Goal: Information Seeking & Learning: Check status

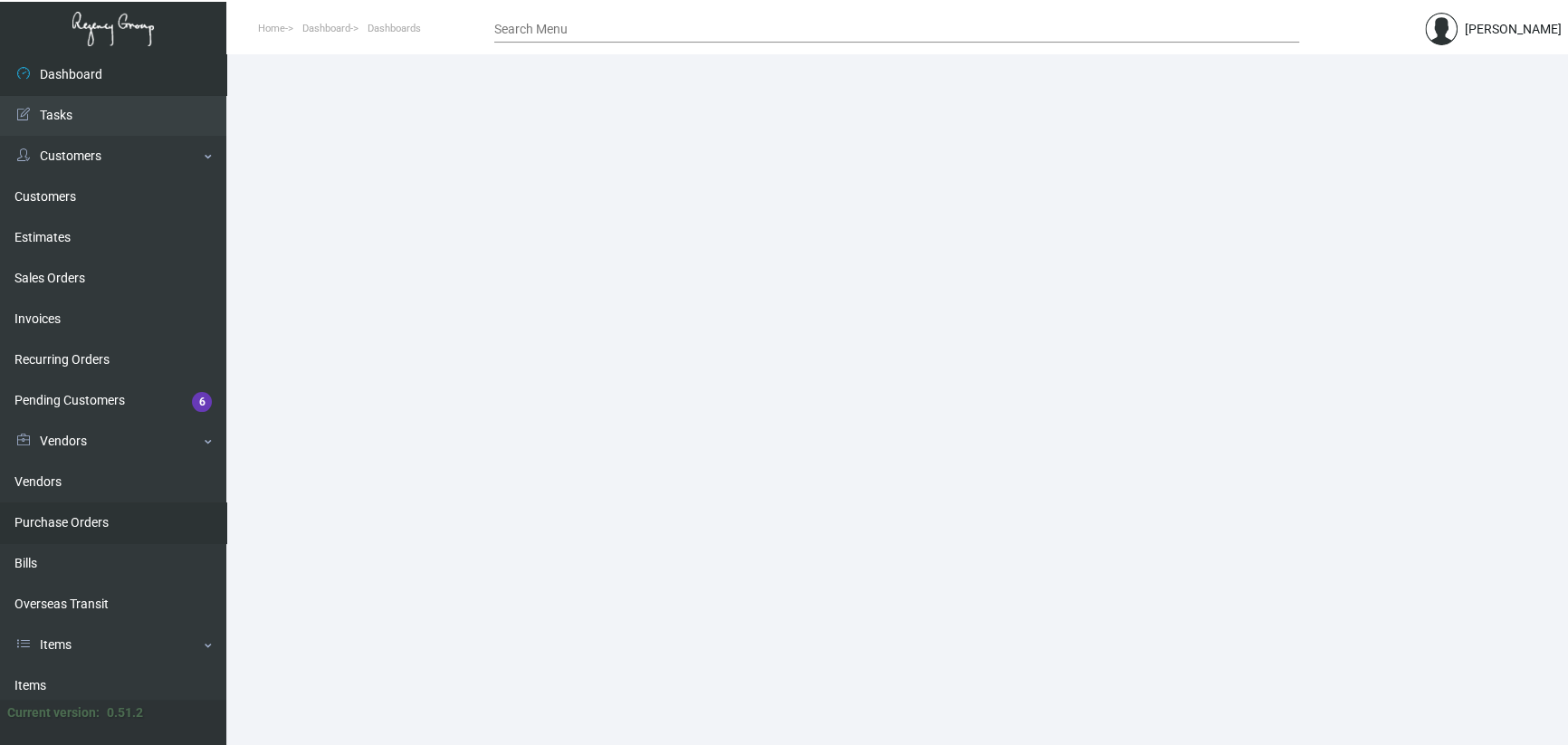
click at [112, 528] on link "Purchase Orders" at bounding box center [113, 523] width 227 height 40
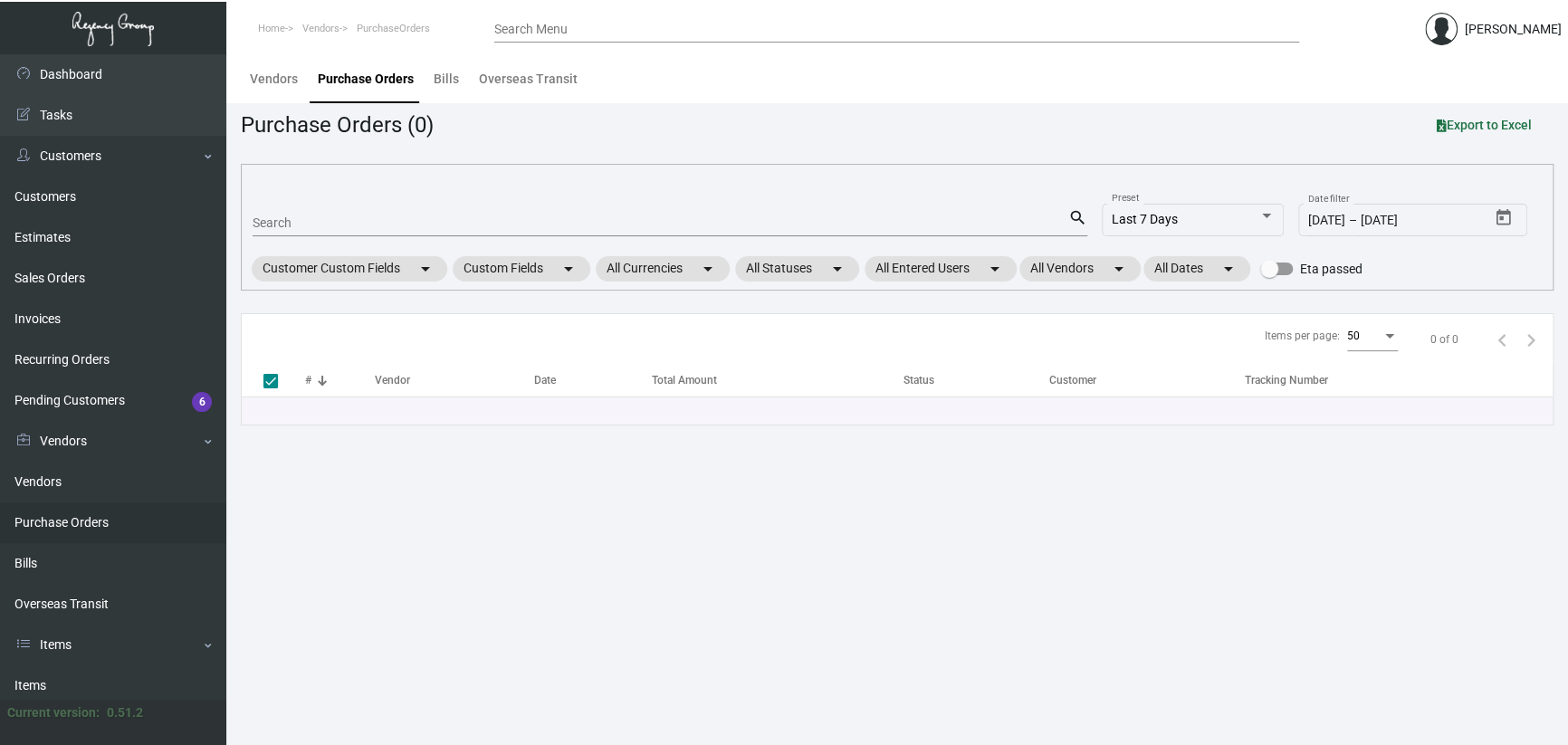
click at [325, 220] on input "Search" at bounding box center [660, 224] width 816 height 15
paste input "75124"
click at [611, 550] on main "Vendors Purchase Orders Bills Overseas Transit Purchase Orders (0) Export to Ex…" at bounding box center [897, 399] width 1341 height 691
click at [291, 203] on mat-form-field "75124 Search search" at bounding box center [670, 221] width 835 height 56
click at [315, 224] on div "75124 Search" at bounding box center [660, 222] width 816 height 28
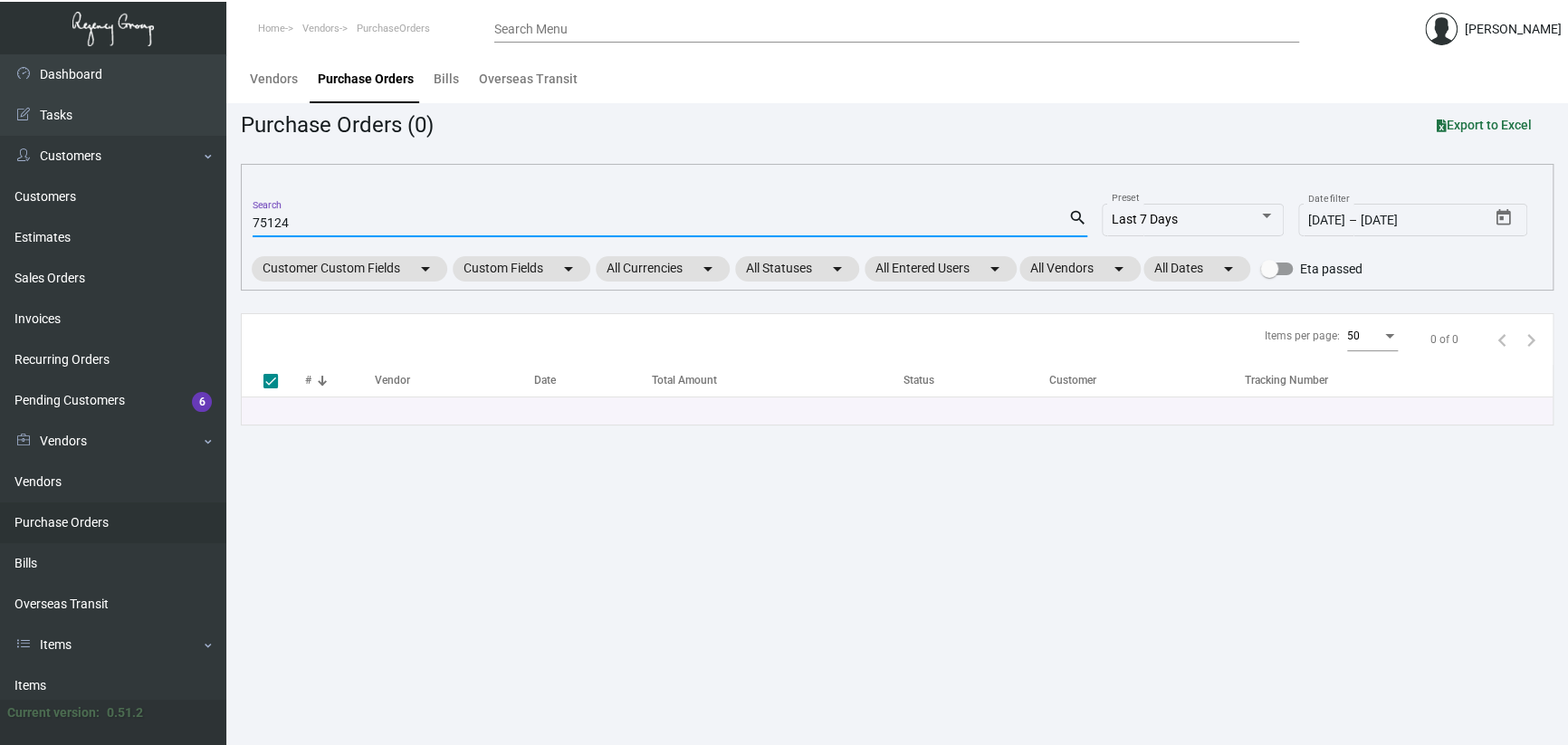
type input "75124"
click at [562, 562] on main "Vendors Purchase Orders Bills Overseas Transit Purchase Orders (0) Export to Ex…" at bounding box center [897, 399] width 1341 height 691
drag, startPoint x: 1080, startPoint y: 218, endPoint x: 1068, endPoint y: 208, distance: 15.6
click at [1078, 217] on mat-icon "search" at bounding box center [1077, 218] width 19 height 22
click at [385, 650] on main "Vendors Purchase Orders Bills Overseas Transit Purchase Orders (0) Export to Ex…" at bounding box center [897, 399] width 1341 height 691
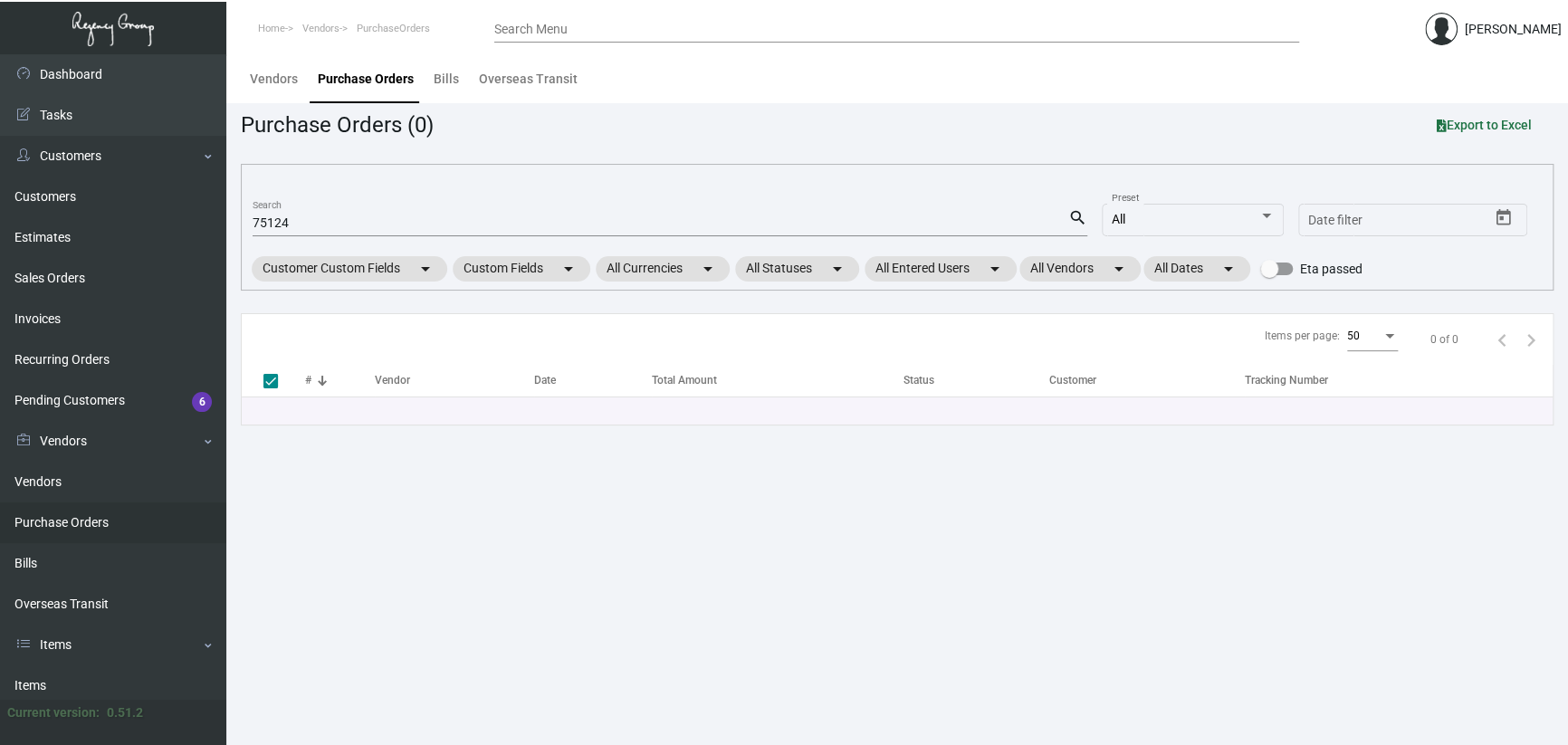
click at [317, 226] on input "75124" at bounding box center [660, 224] width 816 height 15
click at [250, 226] on div "75124 Search search All Preset Start date – Date filter Customer Custom Fields …" at bounding box center [896, 228] width 1313 height 127
click at [256, 219] on input "75124" at bounding box center [660, 224] width 816 height 15
type input "075124"
drag, startPoint x: 767, startPoint y: 650, endPoint x: 762, endPoint y: 664, distance: 14.9
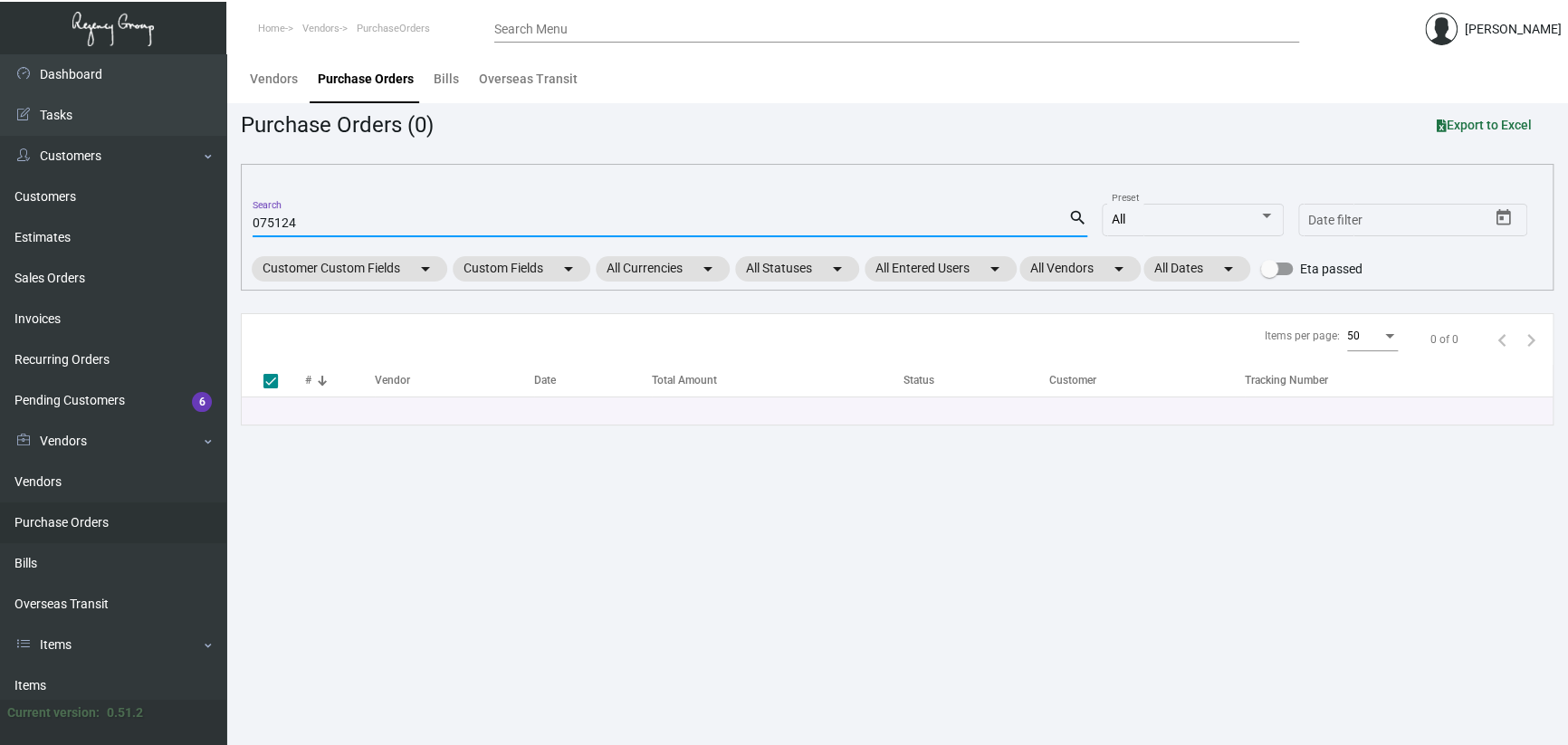
click at [764, 662] on main "Vendors Purchase Orders Bills Overseas Transit Purchase Orders (0) Export to Ex…" at bounding box center [897, 399] width 1341 height 691
click at [1073, 209] on mat-icon "search" at bounding box center [1077, 218] width 19 height 22
click at [618, 484] on main "Vendors Purchase Orders Bills Overseas Transit Purchase Orders (0) Export to Ex…" at bounding box center [897, 399] width 1341 height 691
drag, startPoint x: 666, startPoint y: 539, endPoint x: 844, endPoint y: 10, distance: 558.1
click at [679, 520] on main "Vendors Purchase Orders Bills Overseas Transit Purchase Orders (0) Export to Ex…" at bounding box center [897, 399] width 1341 height 691
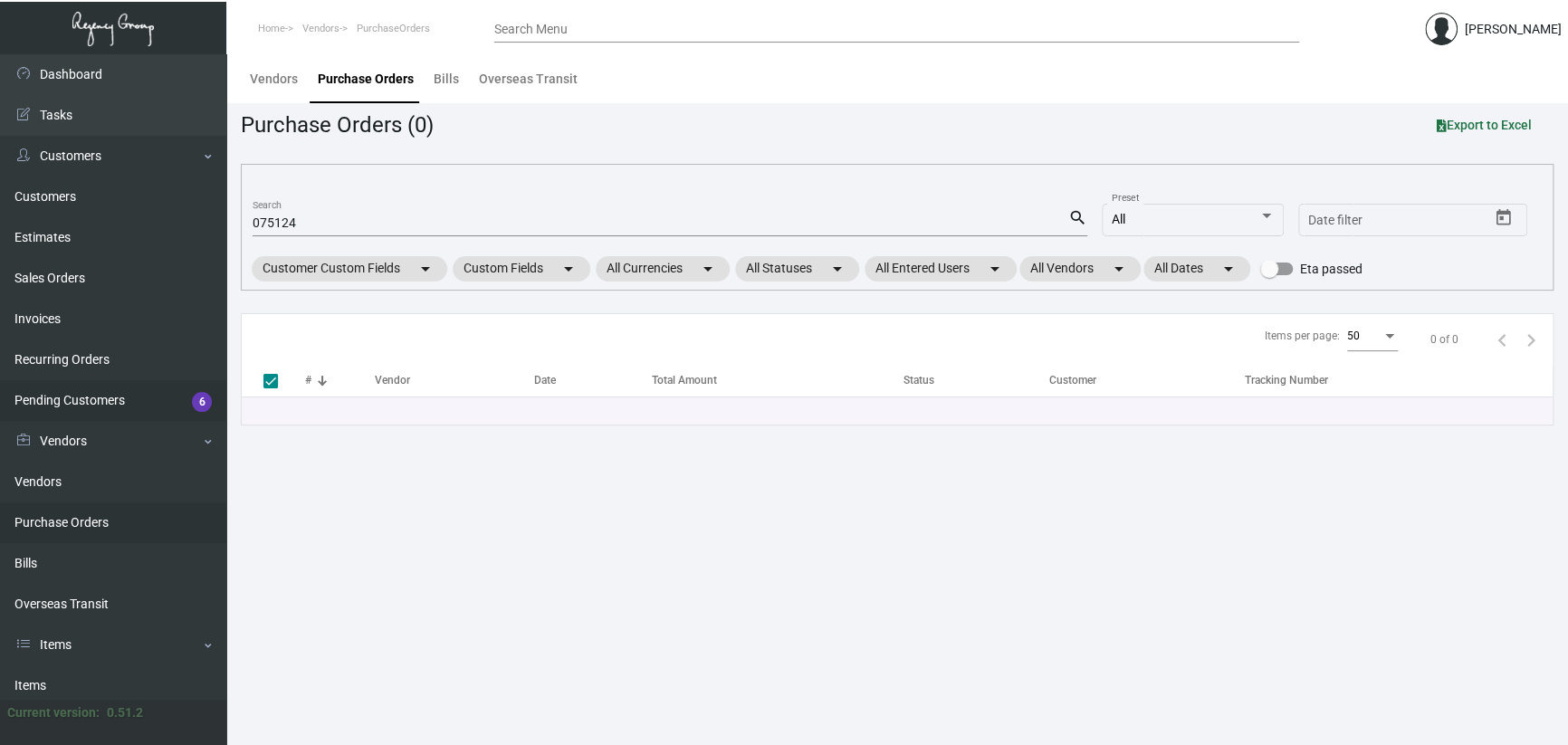
click at [94, 396] on link "Pending Customers 6" at bounding box center [113, 400] width 227 height 40
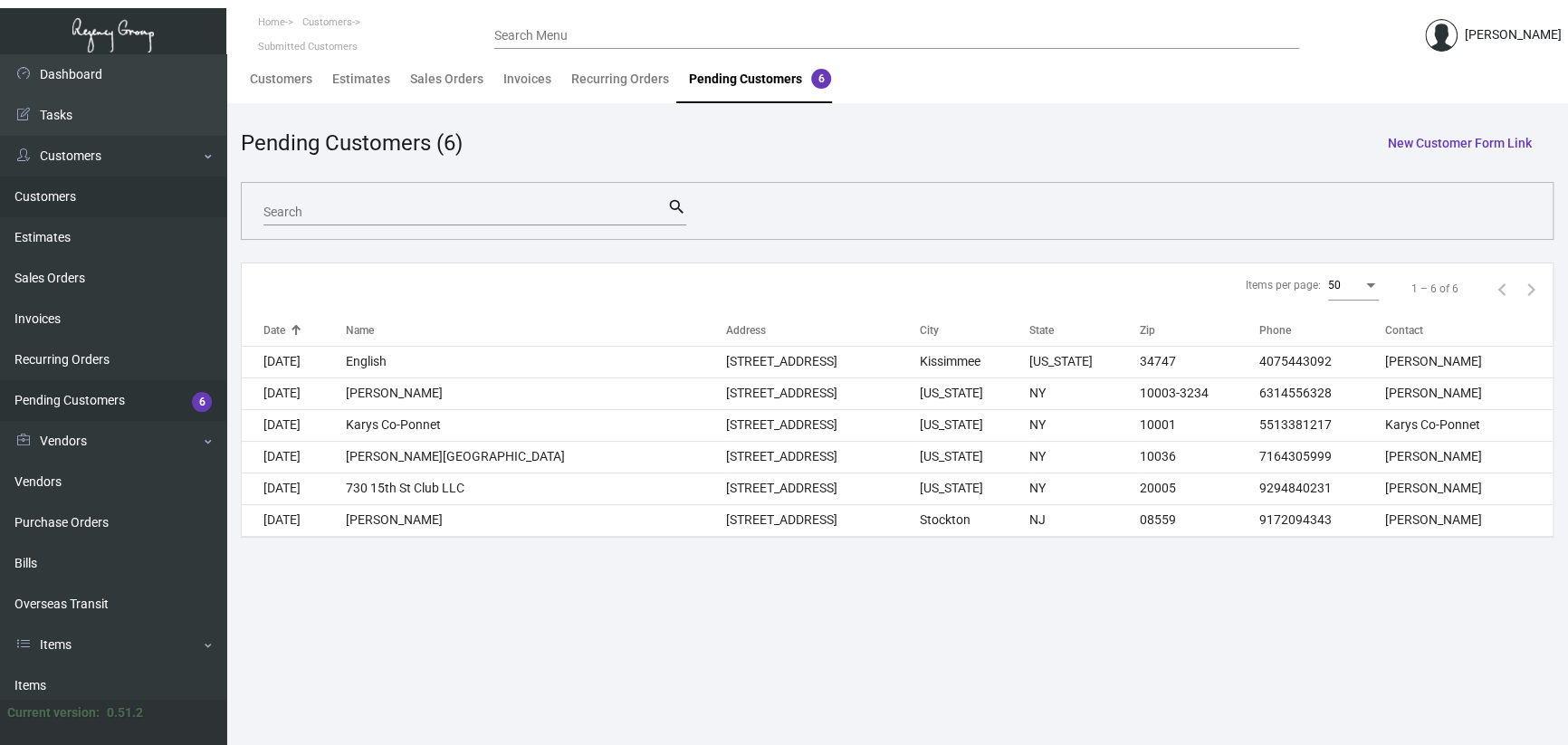
click at [63, 202] on link "Customers" at bounding box center [113, 196] width 227 height 40
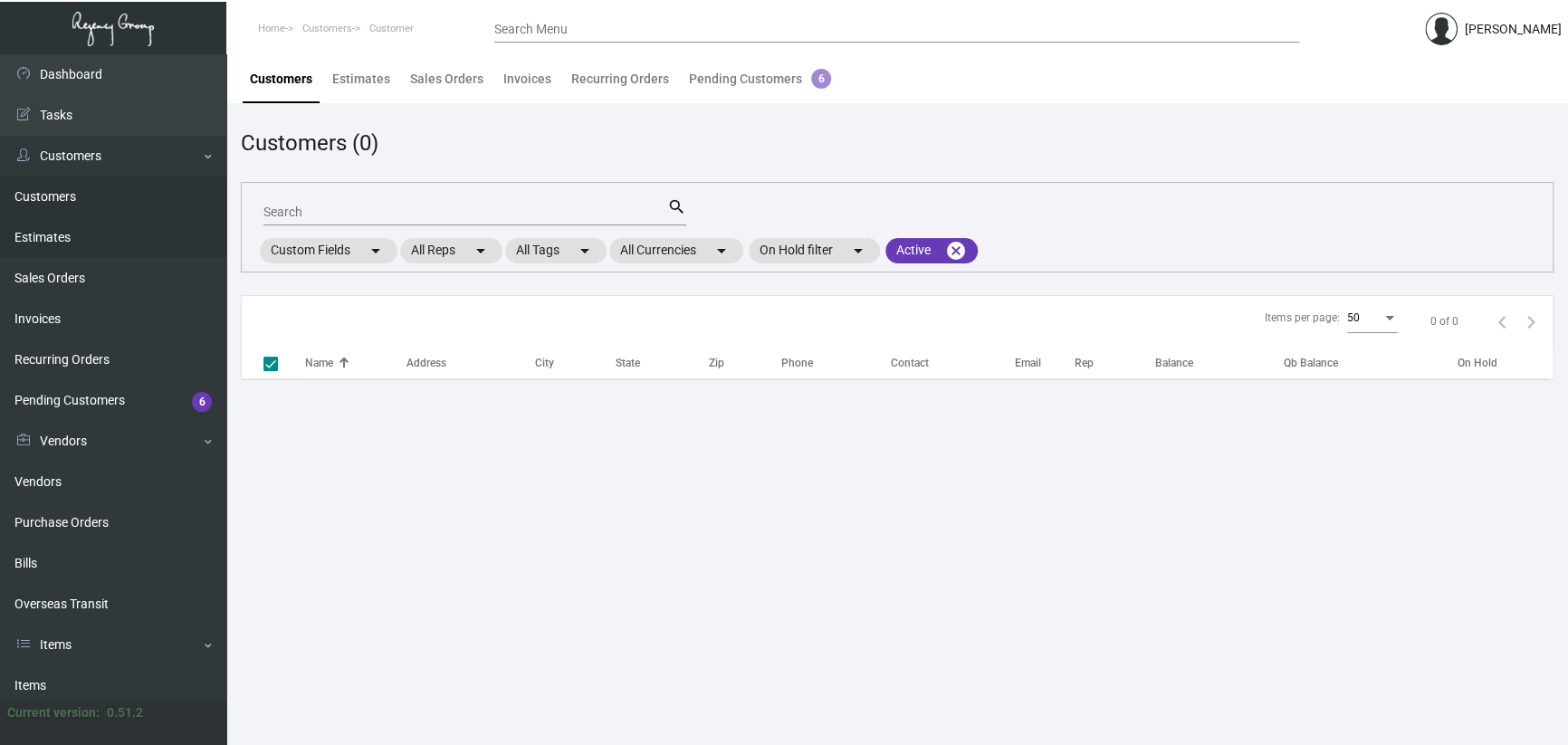
checkbox input "false"
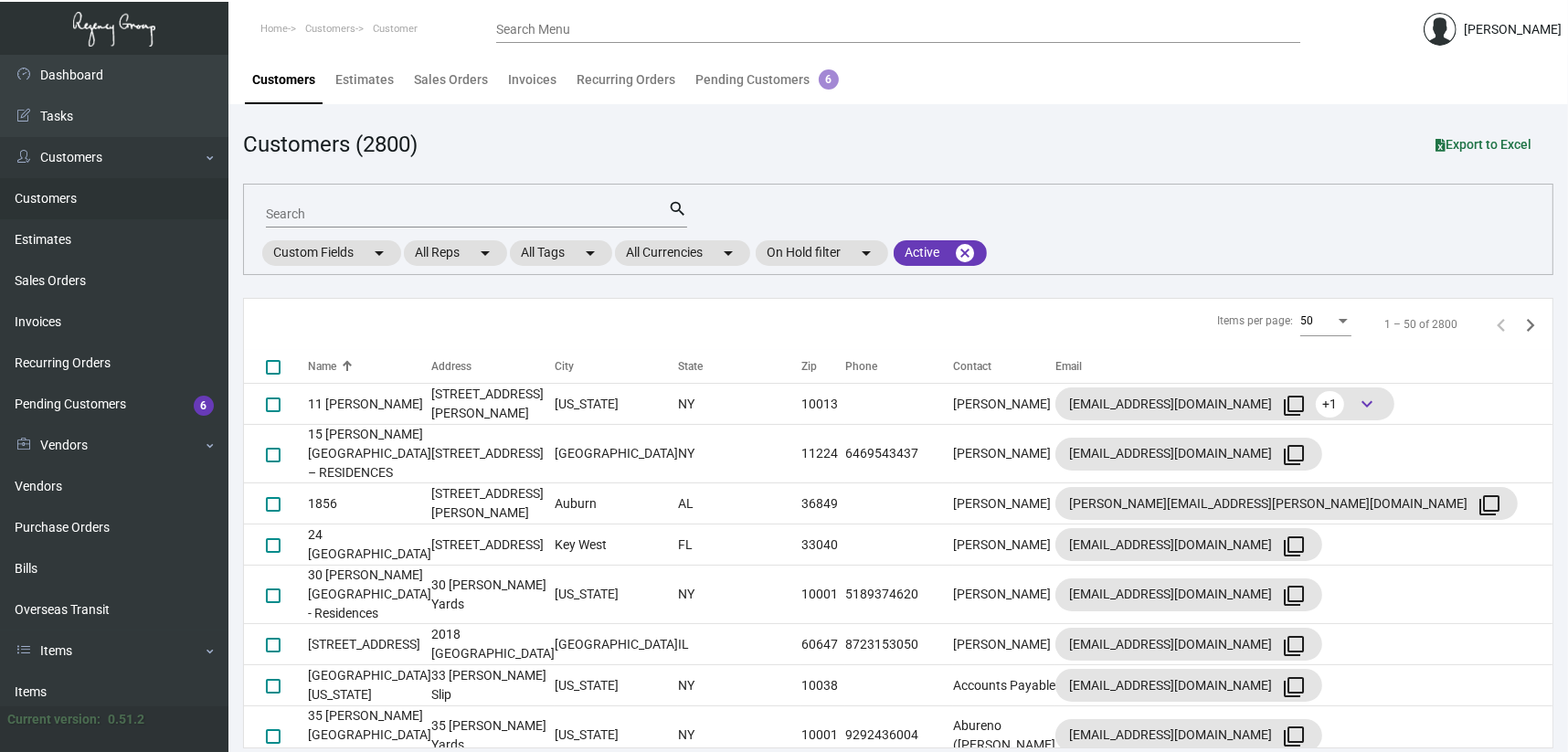
click at [369, 228] on mat-form-field "Search search" at bounding box center [476, 212] width 421 height 56
click at [546, 212] on input "Search" at bounding box center [467, 215] width 402 height 15
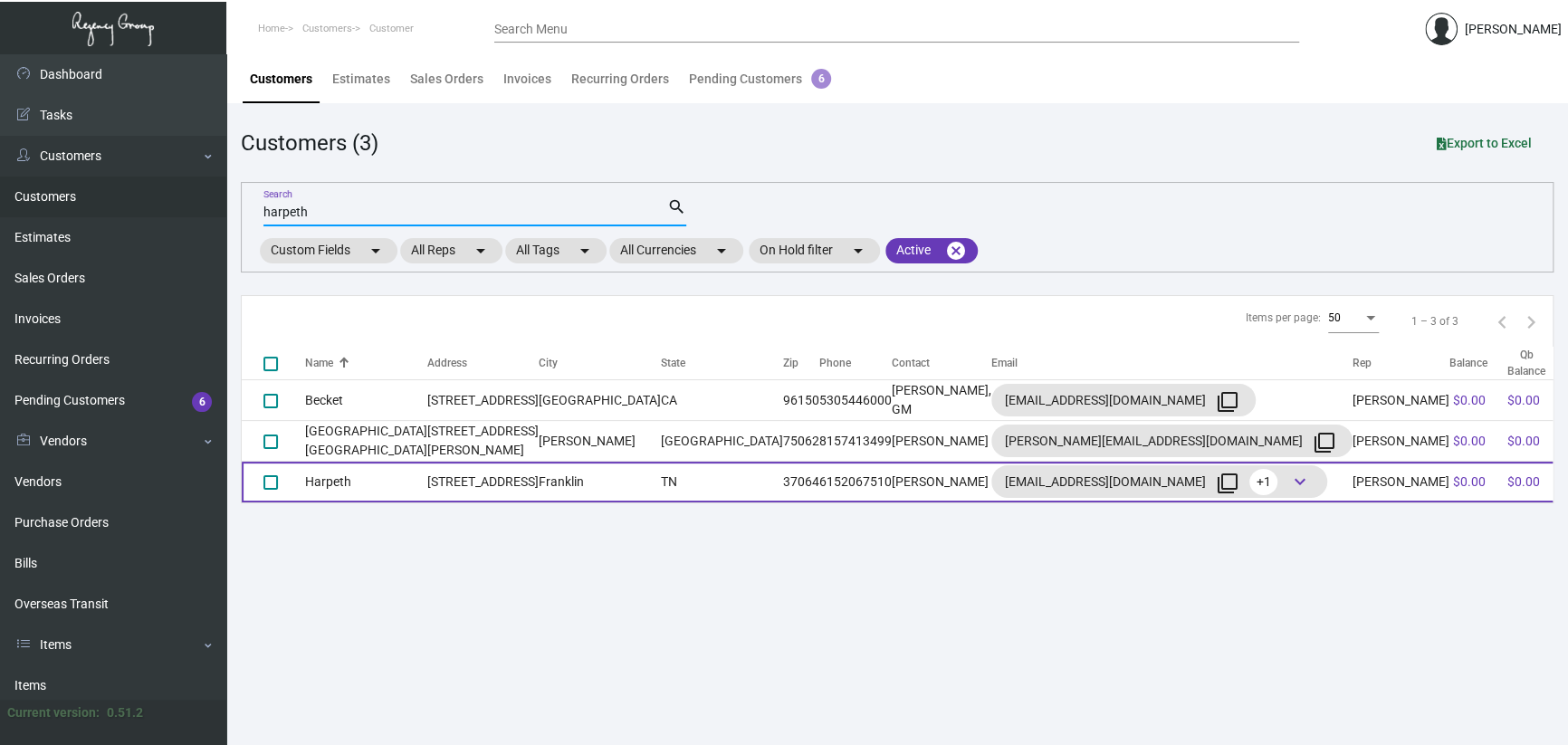
type input "harpeth"
click at [478, 487] on td "[STREET_ADDRESS]" at bounding box center [483, 482] width 111 height 40
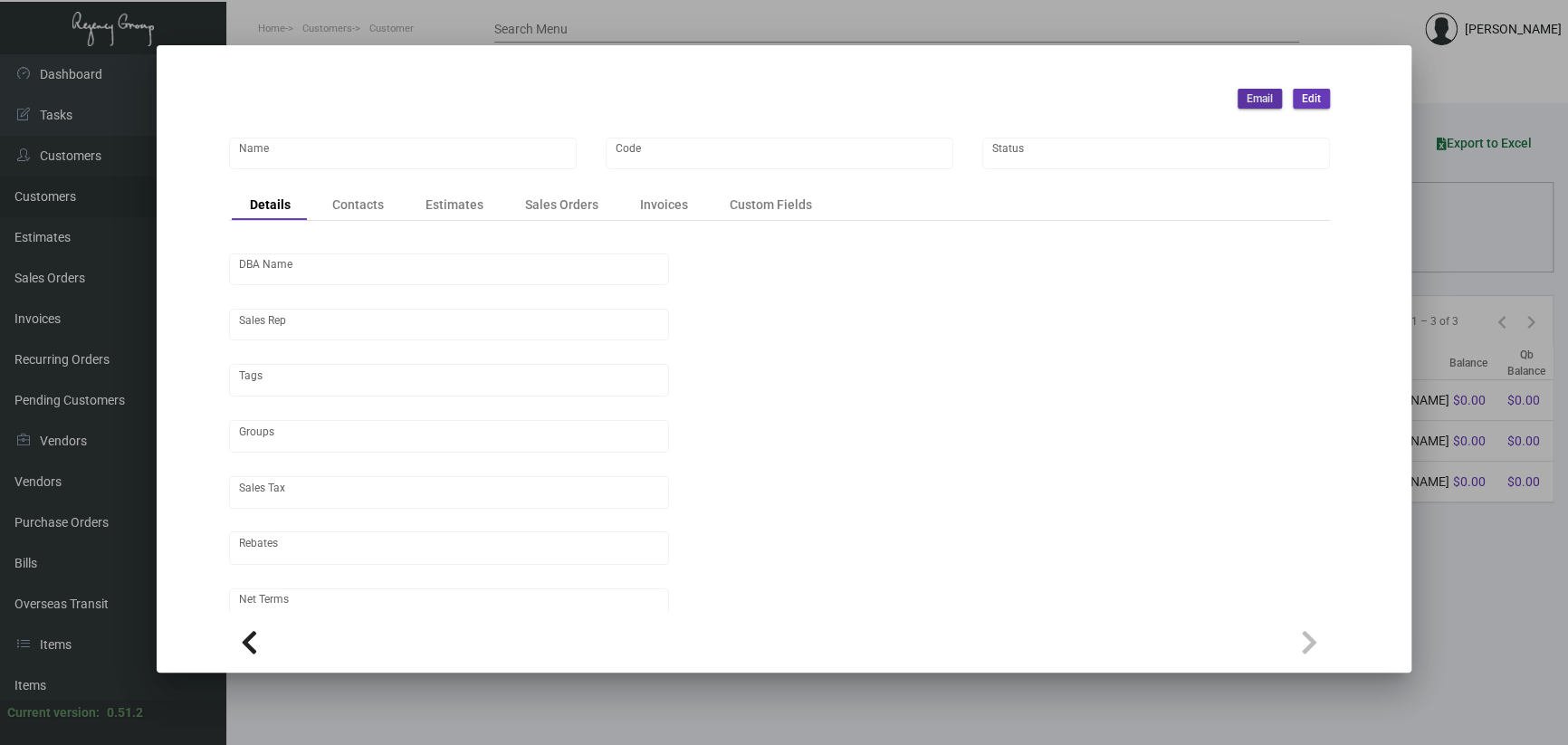
type input "Harpeth"
type input "700"
type input "[PERSON_NAME]"
type input "Out of State"
type input "Net 30"
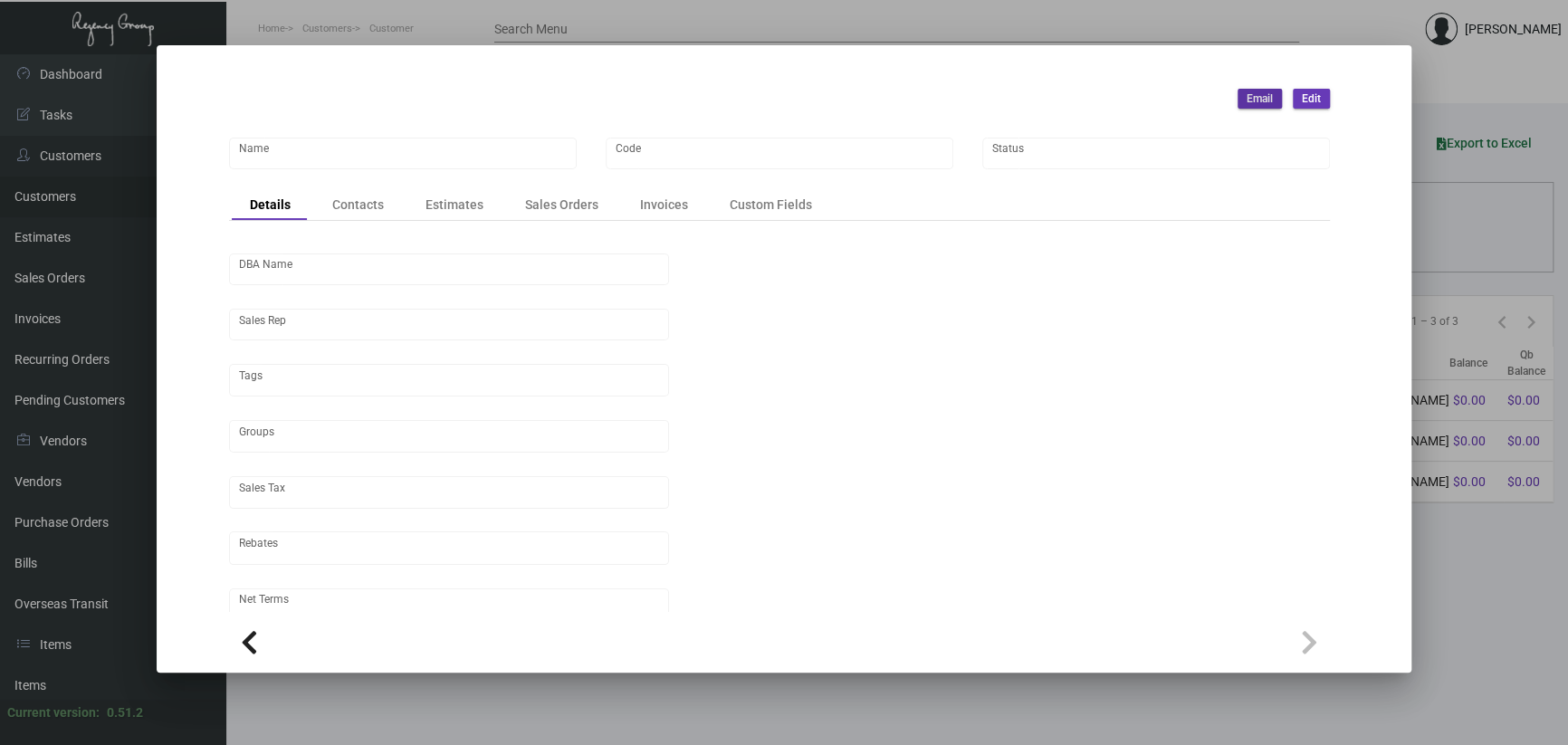
type input "United States Dollar $"
type input "$ 0.00"
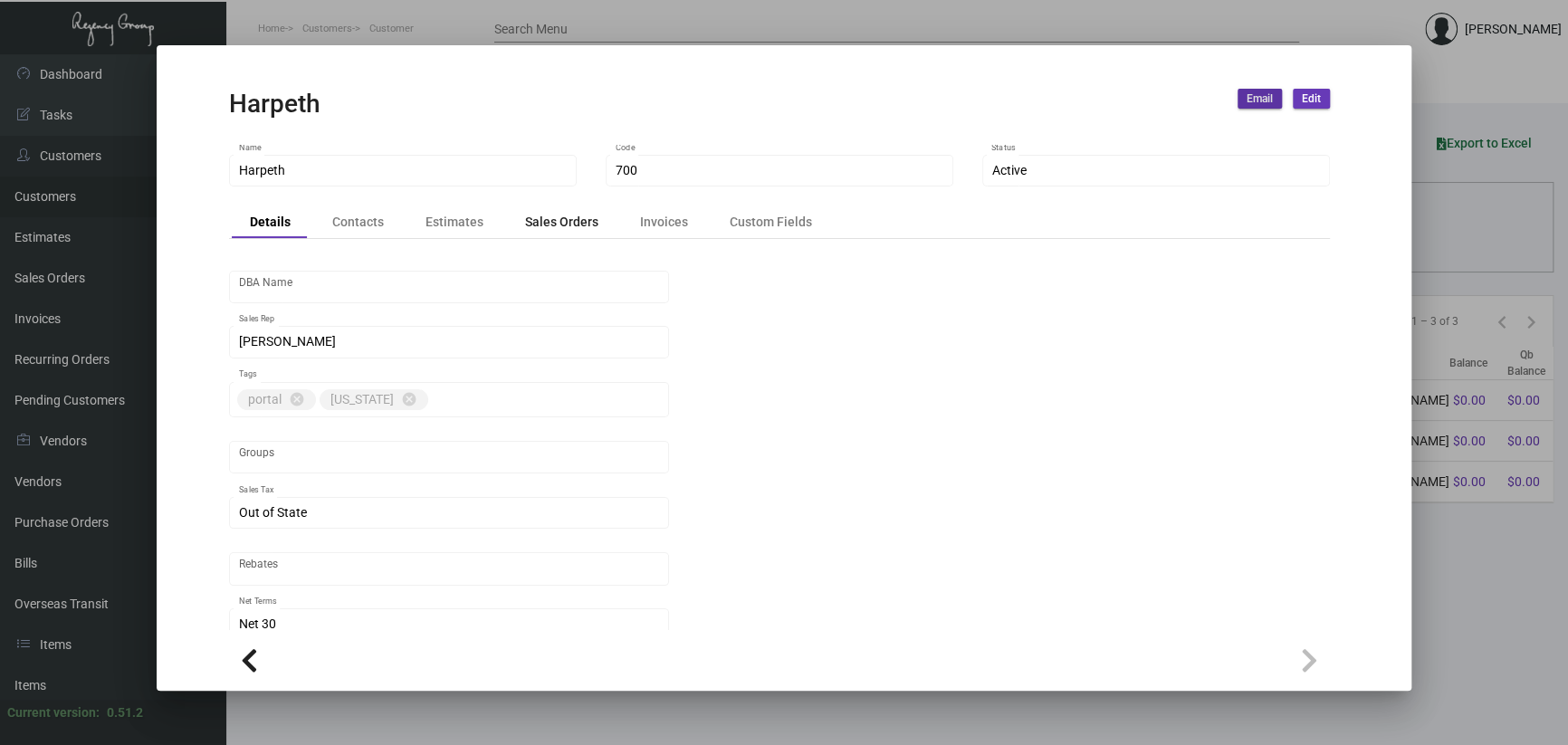
click at [557, 230] on div "Sales Orders" at bounding box center [562, 222] width 73 height 19
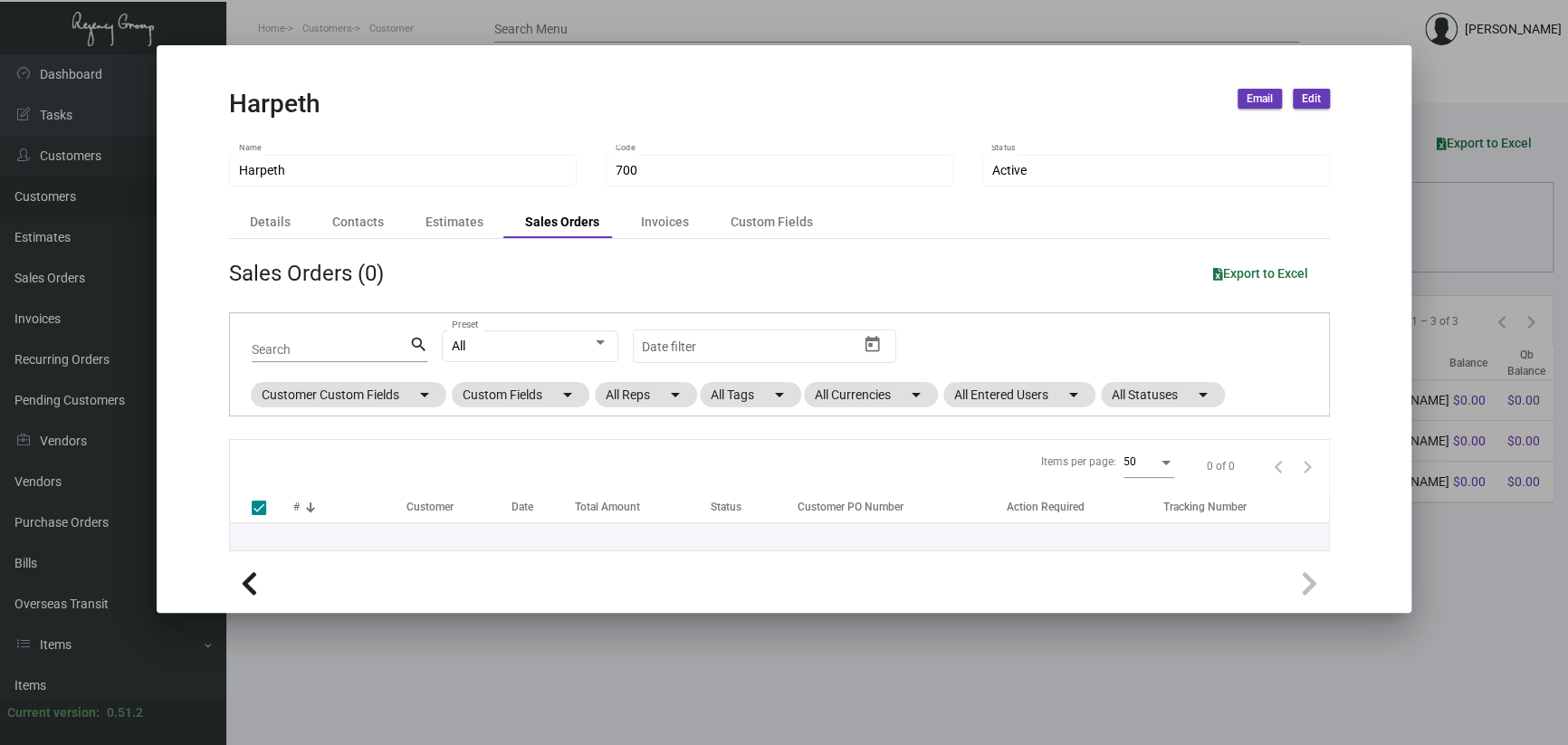
checkbox input "false"
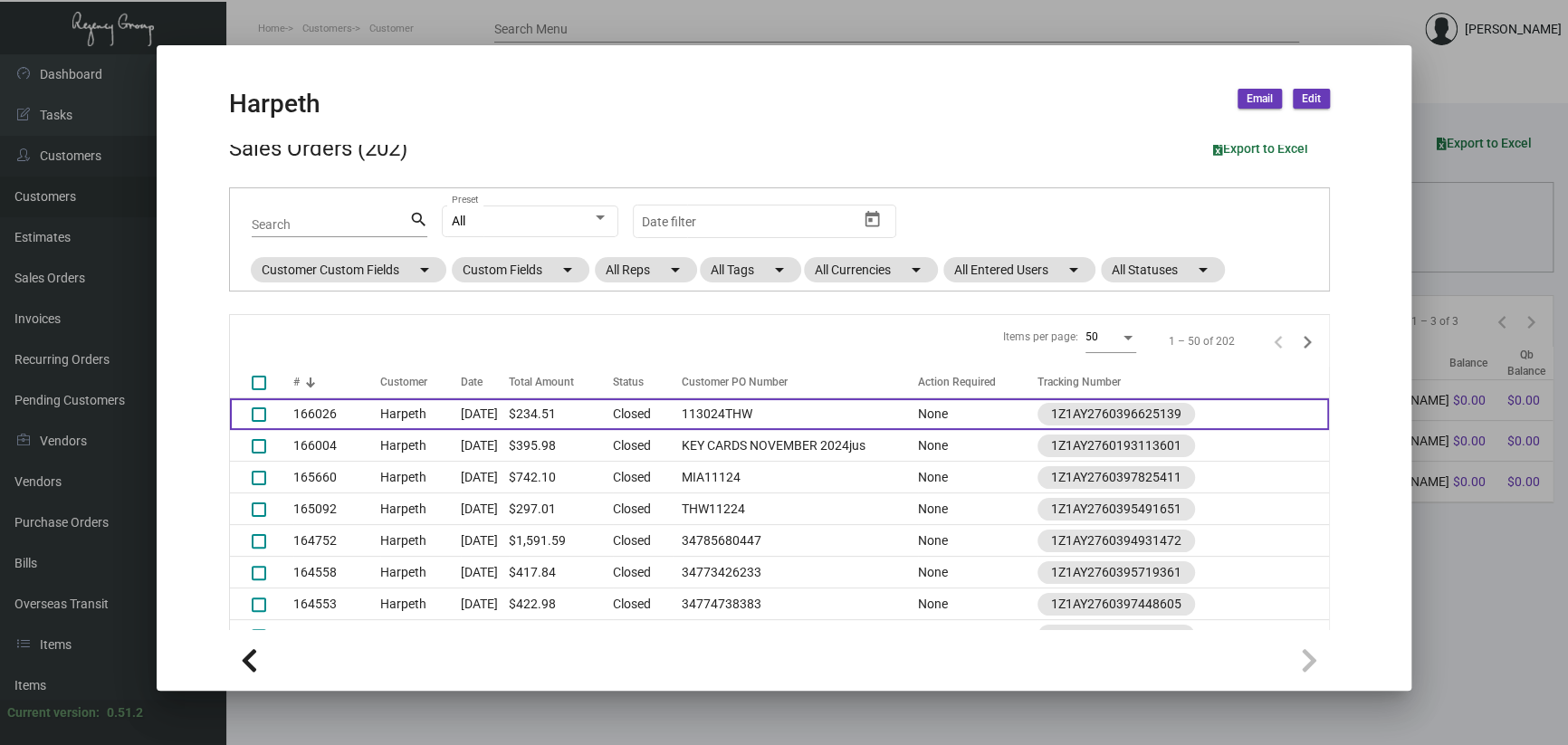
scroll to position [126, 0]
click at [435, 416] on td "Harpeth" at bounding box center [420, 413] width 81 height 32
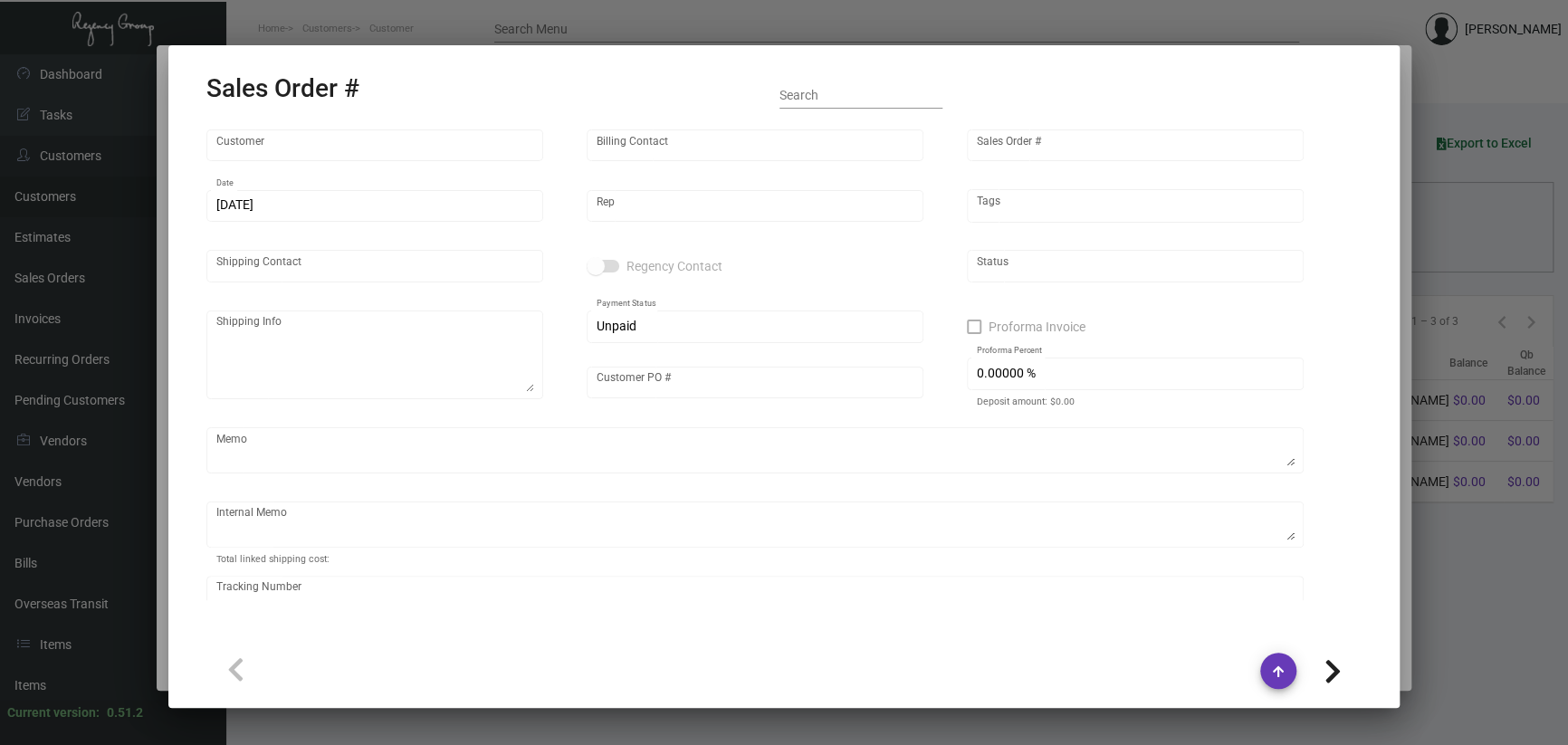
type input "Harpeth"
type input "[PERSON_NAME]"
type input "166026"
type input "[DATE]"
type input "[PERSON_NAME]"
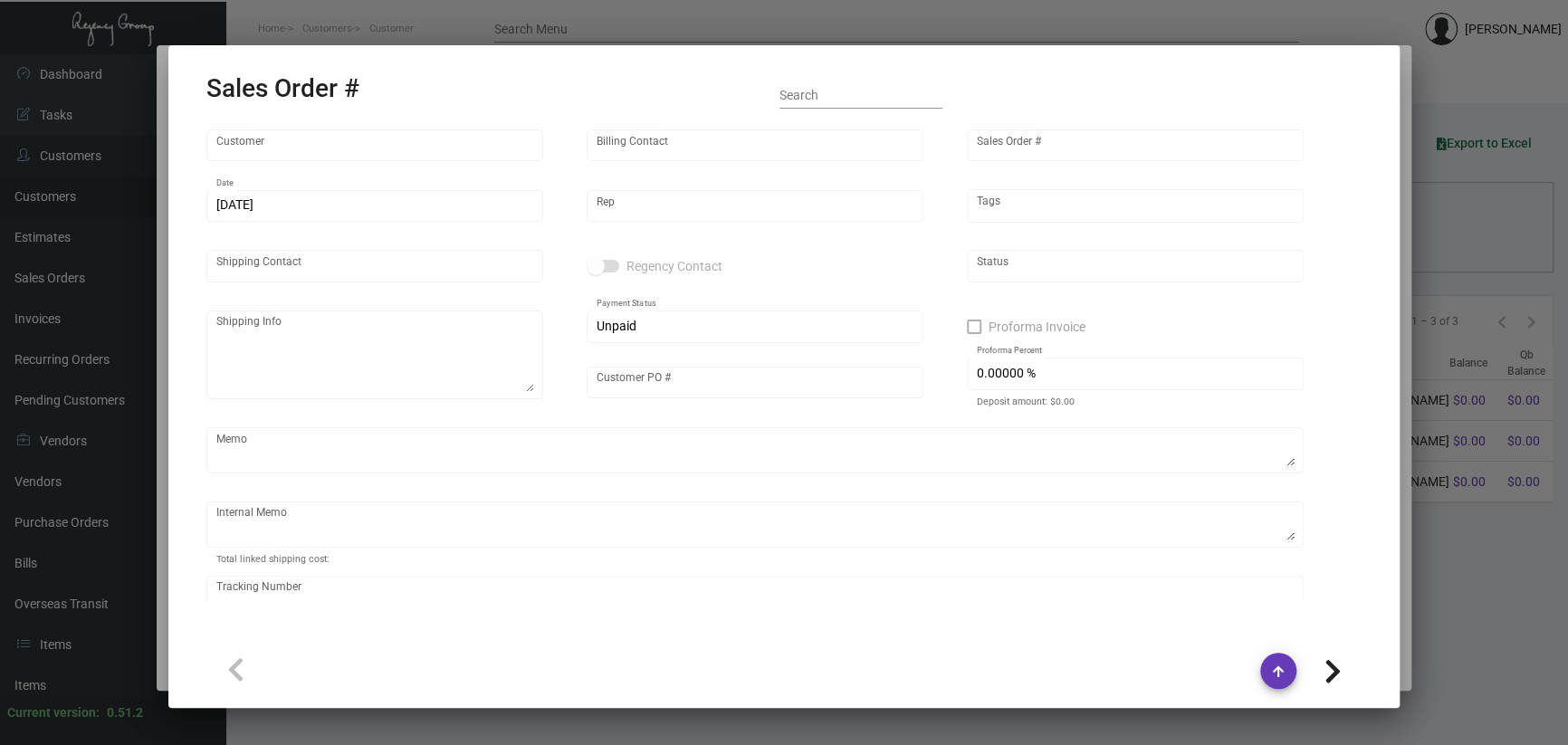
type input "[PERSON_NAME]"
type textarea "Harpeth - [PERSON_NAME] [STREET_ADDRESS]"
type input "113024THW"
type textarea "12.83"
type input "United States Dollar $"
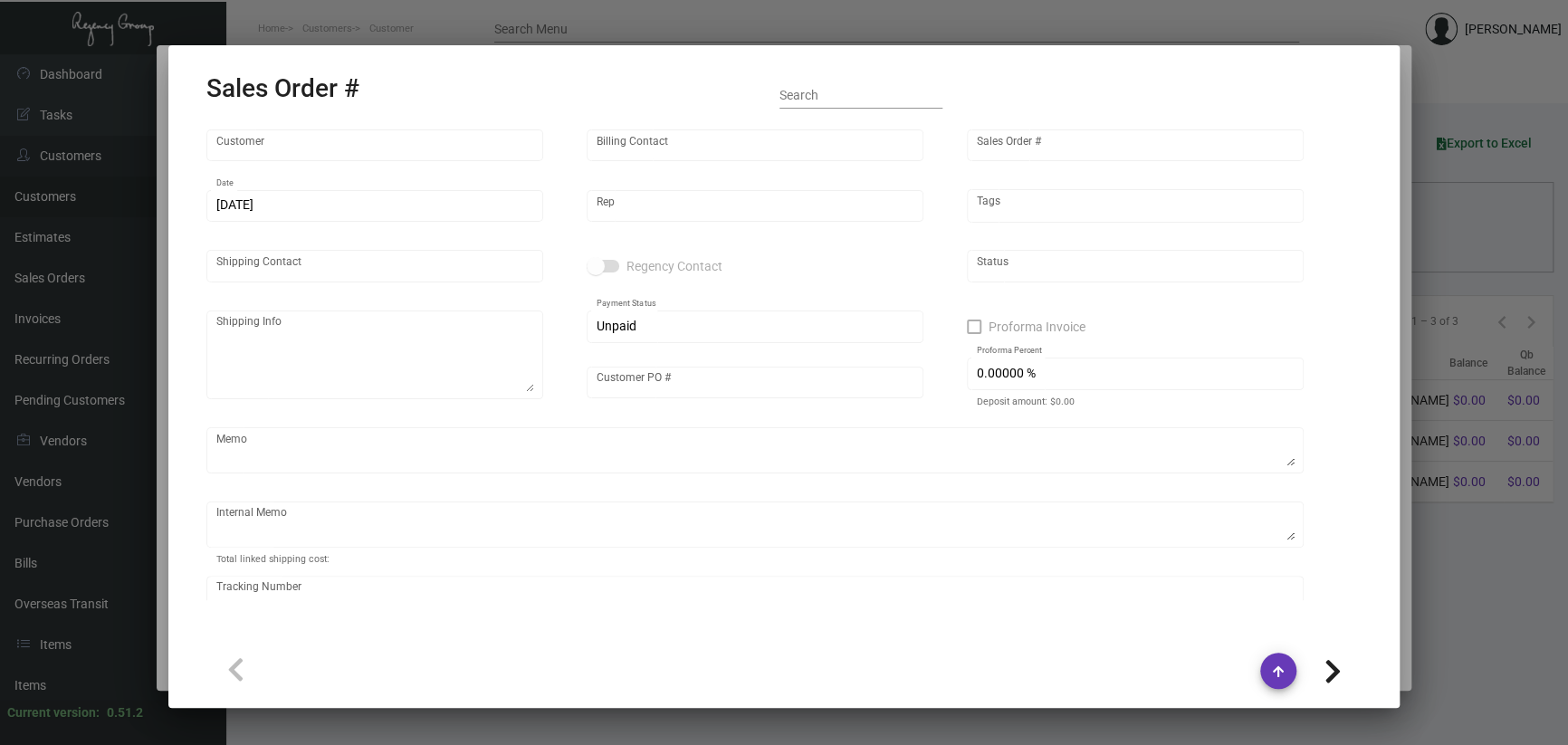
type input "$ 34.51"
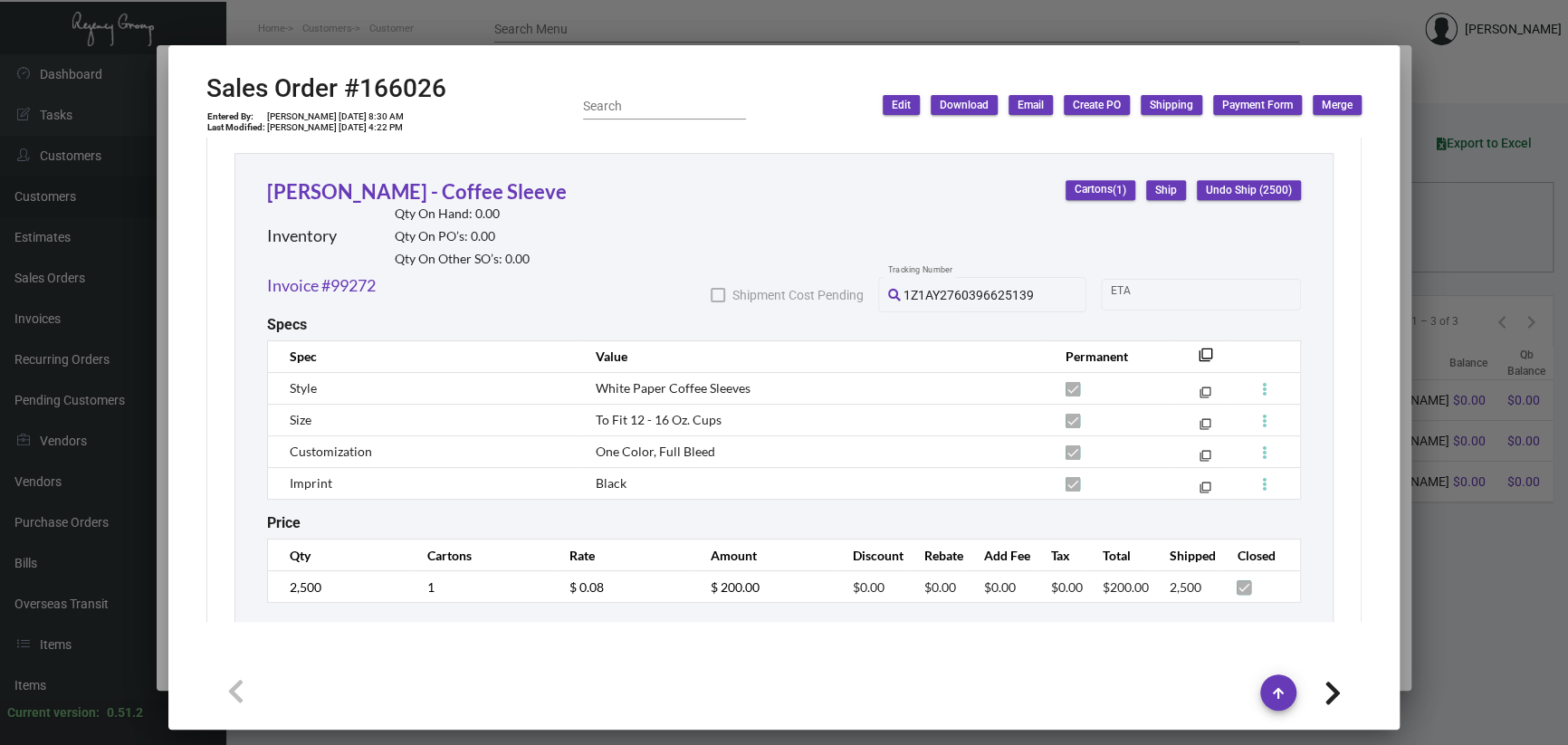
scroll to position [1078, 0]
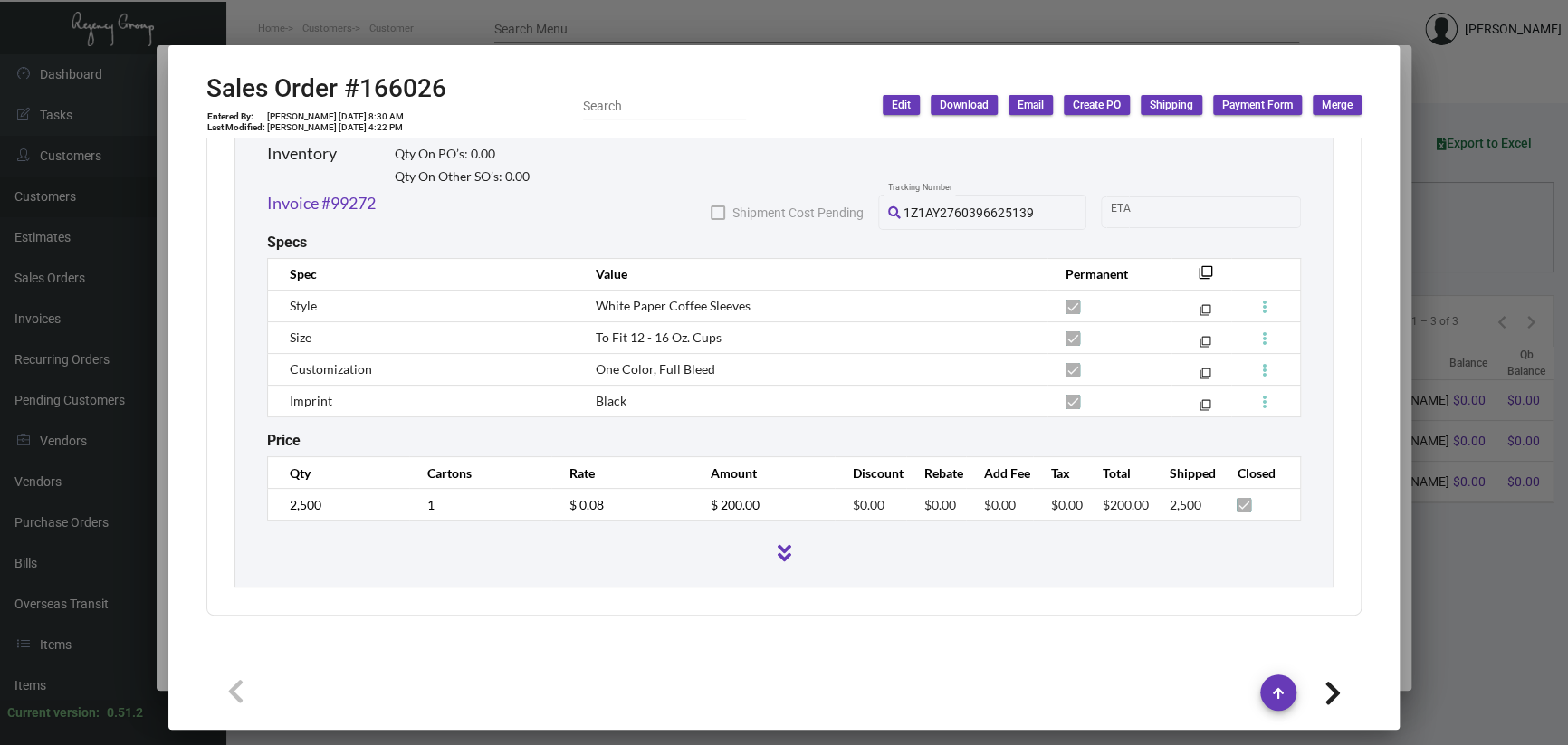
click at [428, 22] on div at bounding box center [784, 372] width 1568 height 745
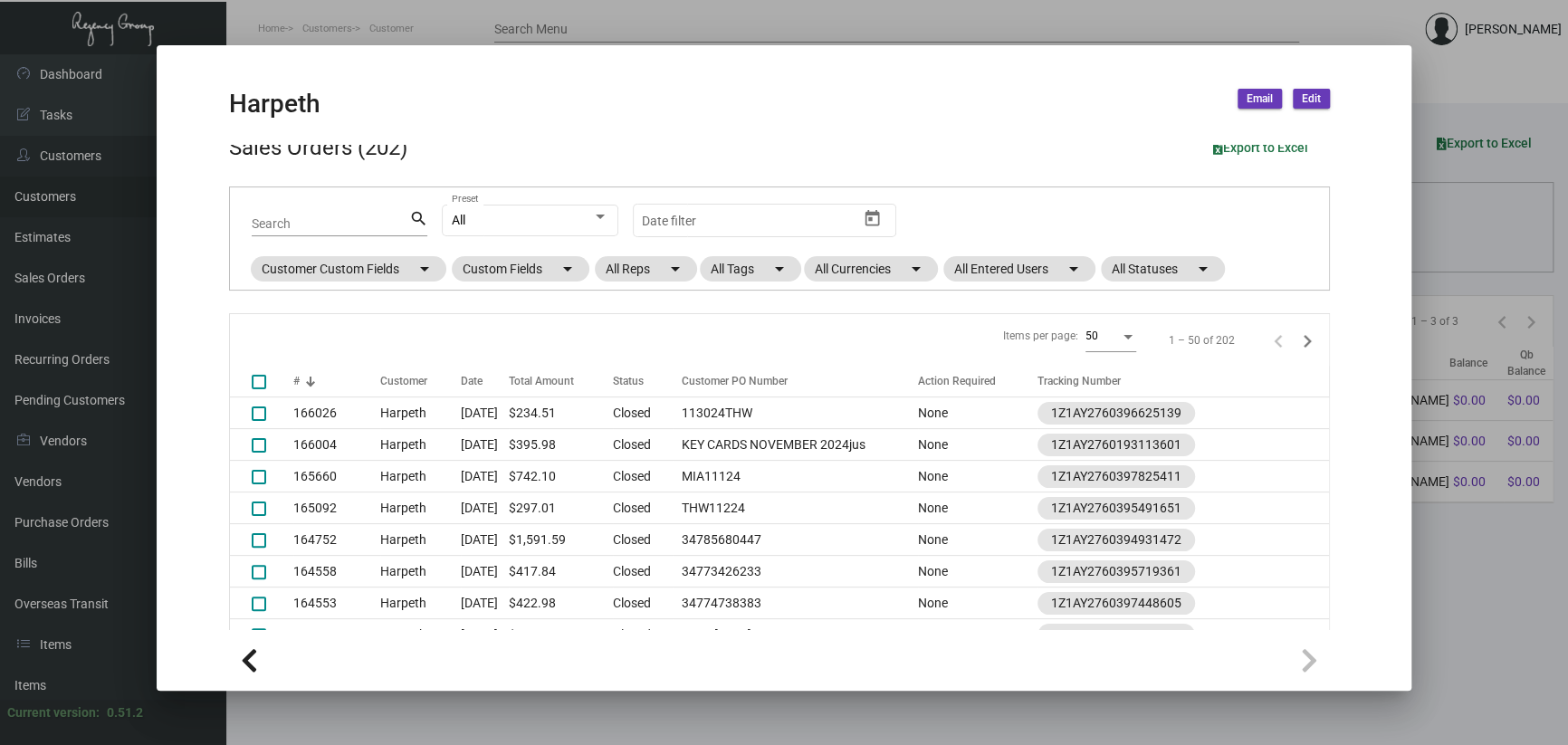
click at [429, 29] on div at bounding box center [784, 372] width 1568 height 745
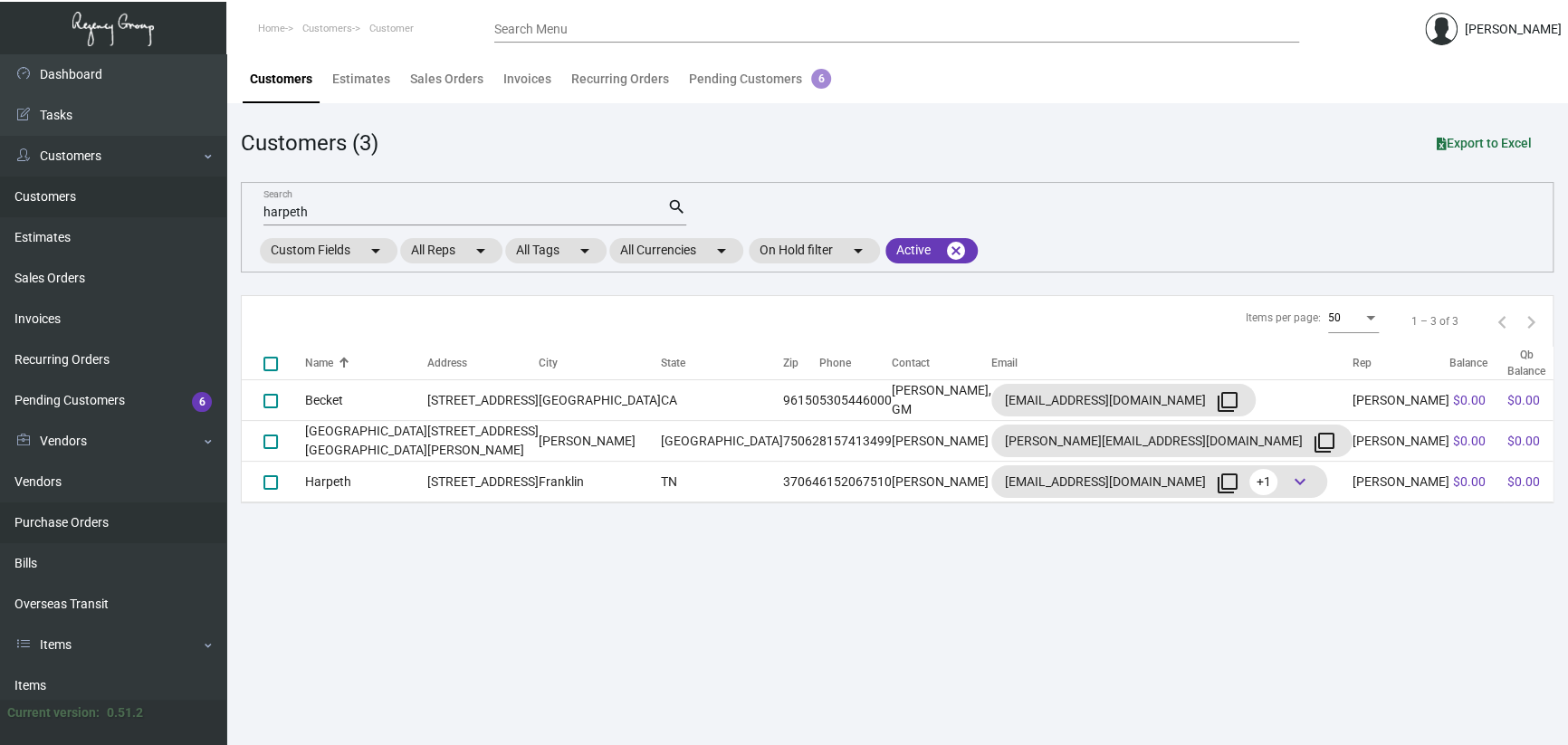
click at [57, 514] on link "Purchase Orders" at bounding box center [113, 523] width 227 height 40
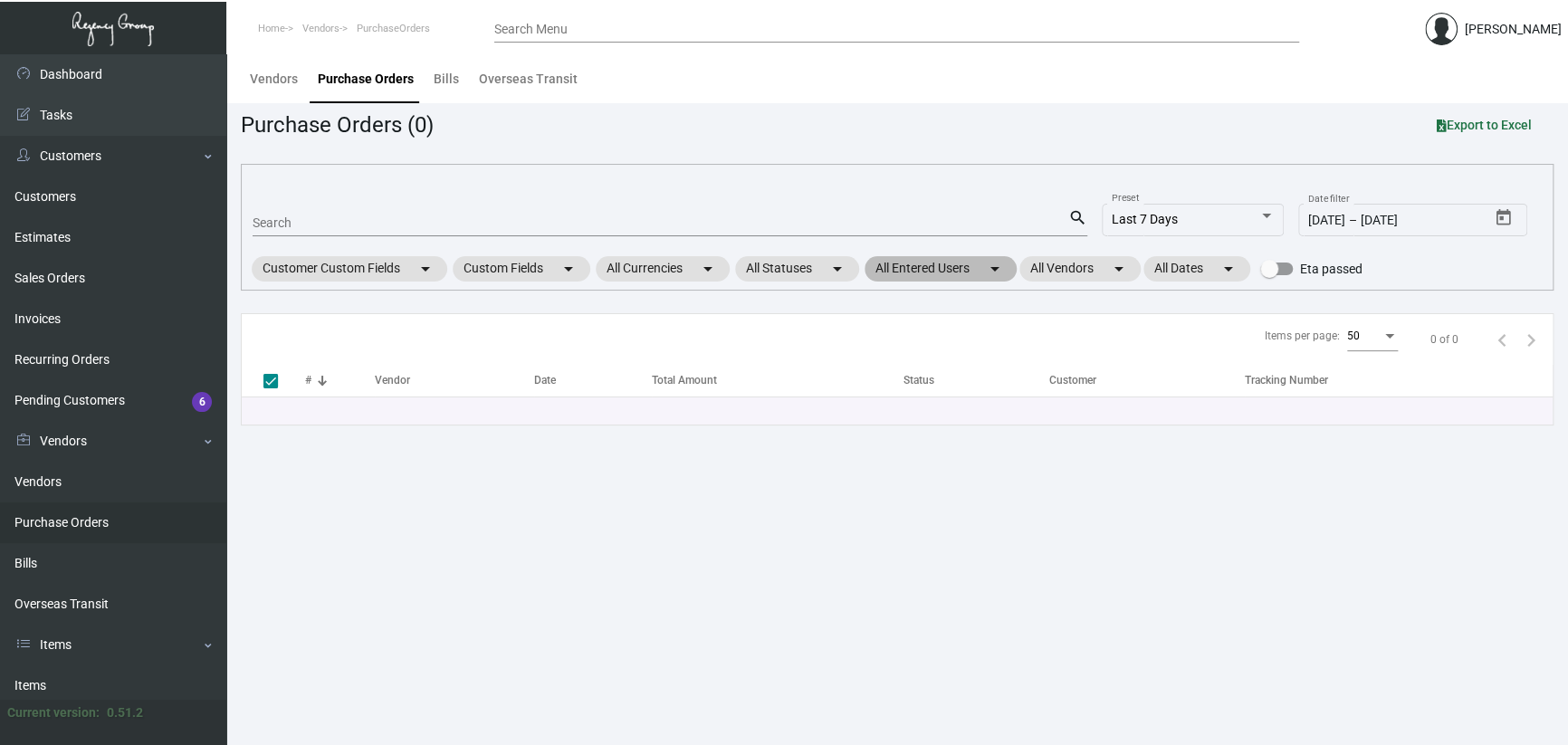
click at [982, 261] on mat-chip "All Entered Users arrow_drop_down" at bounding box center [940, 269] width 152 height 26
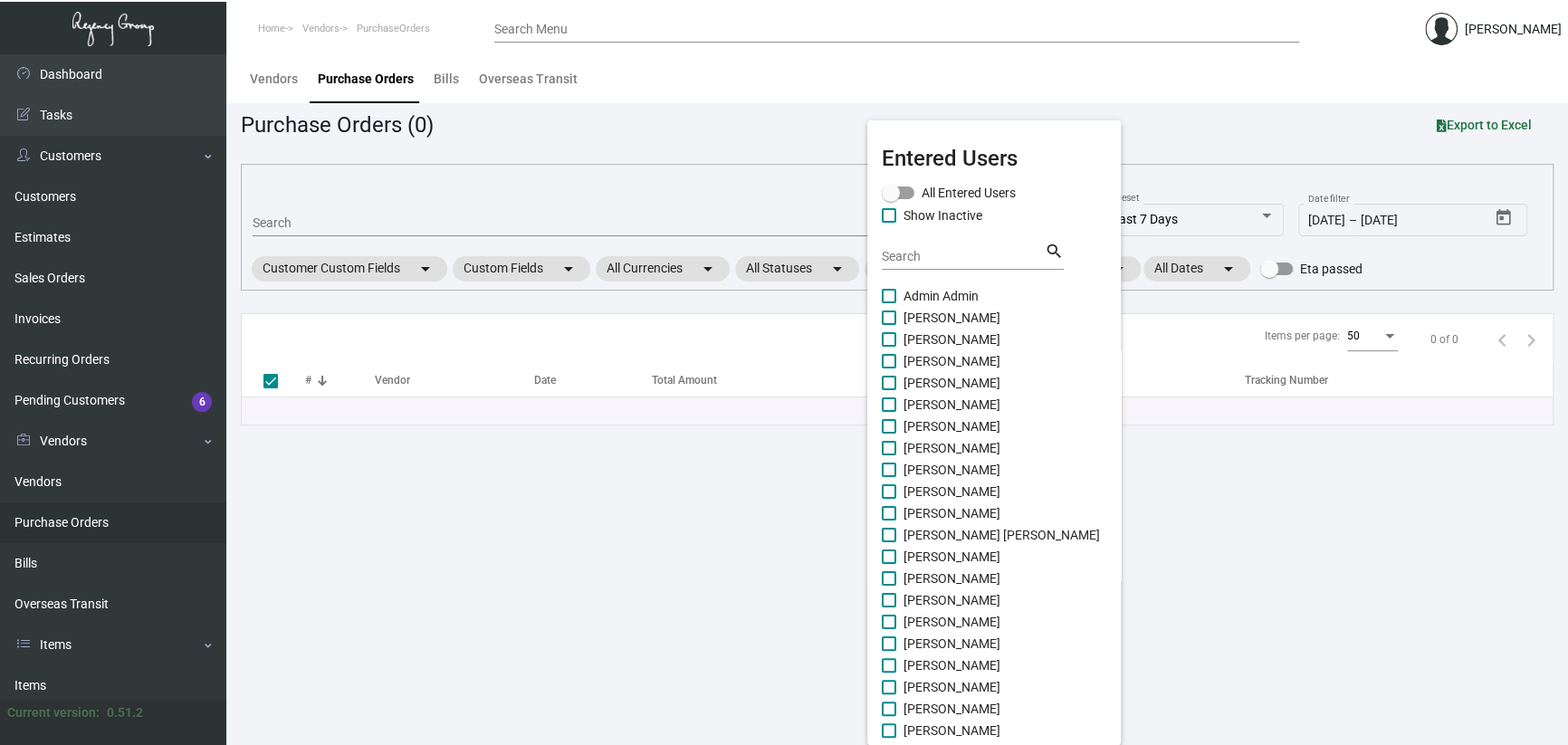
click at [689, 549] on div at bounding box center [784, 372] width 1568 height 745
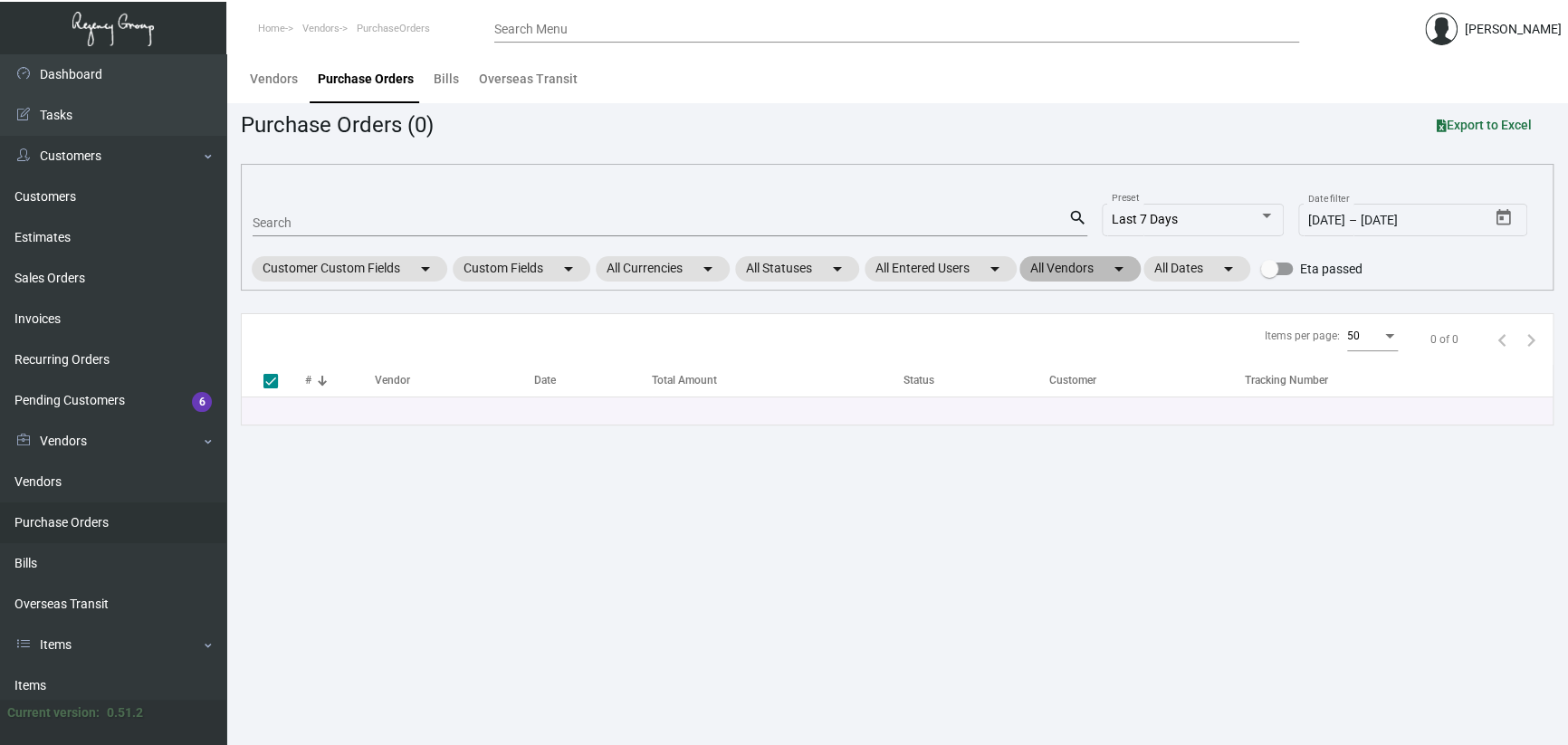
click at [1140, 268] on mat-chip "All Vendors arrow_drop_down" at bounding box center [1080, 269] width 121 height 26
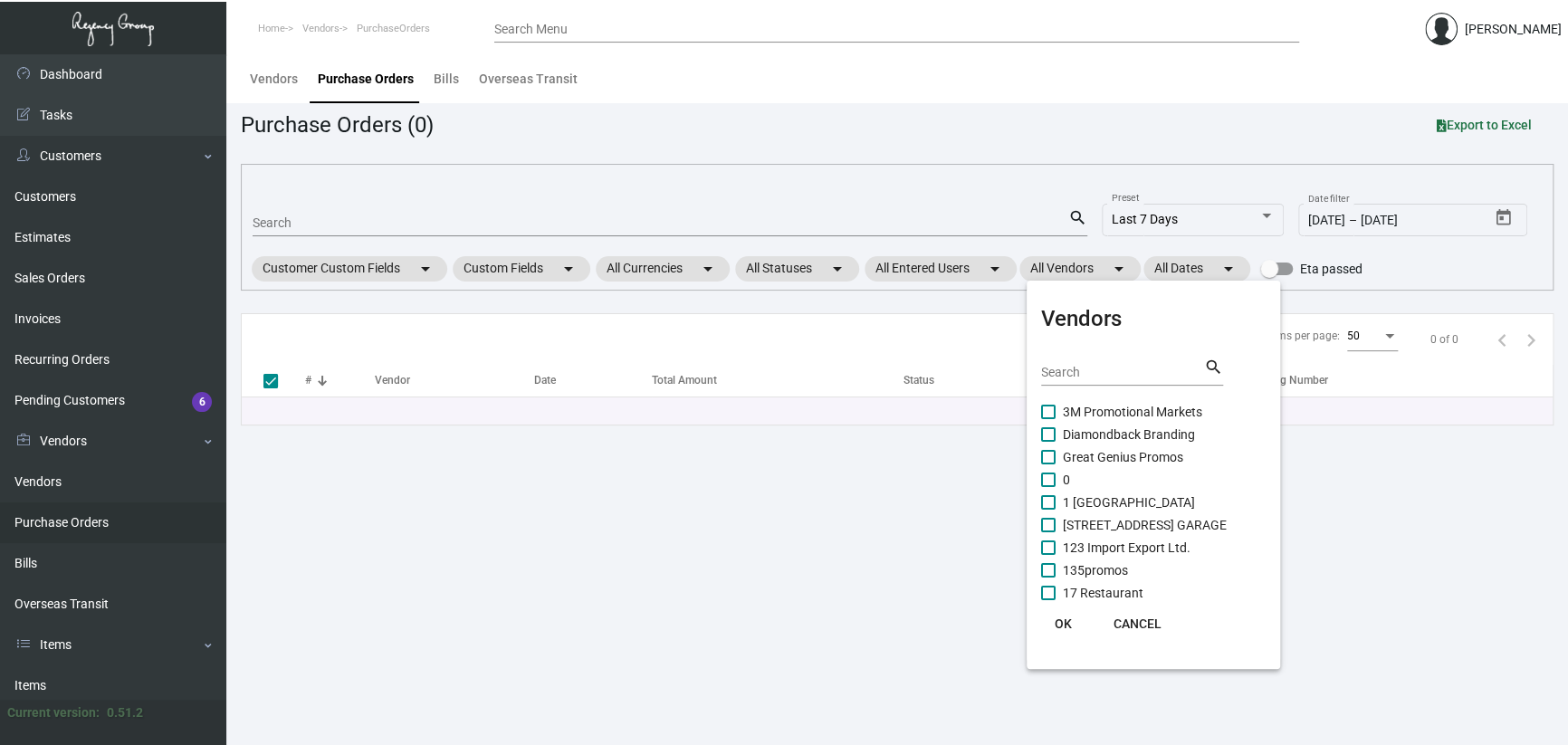
click at [285, 263] on div at bounding box center [784, 372] width 1568 height 745
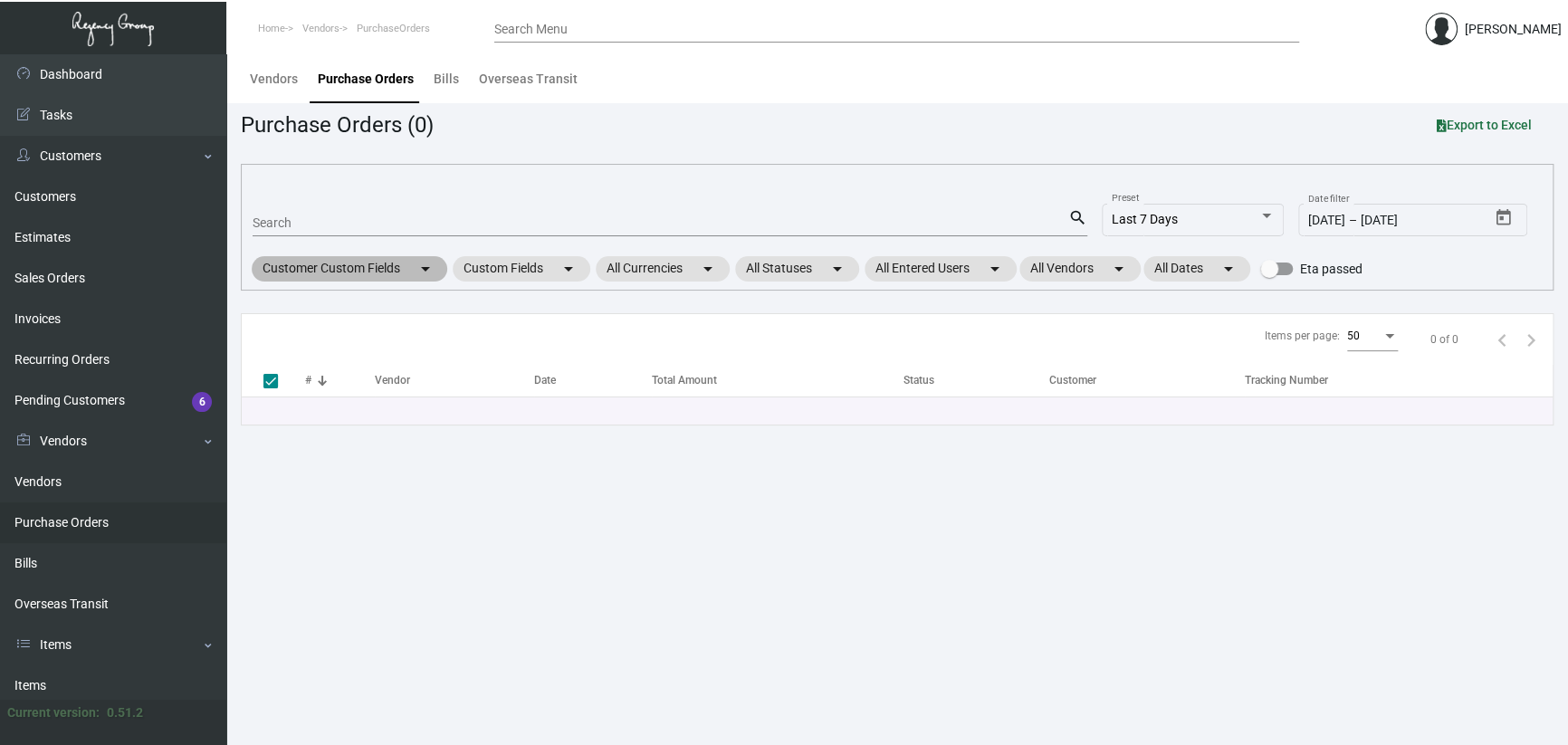
click at [303, 266] on mat-chip "Customer Custom Fields arrow_drop_down" at bounding box center [349, 269] width 195 height 26
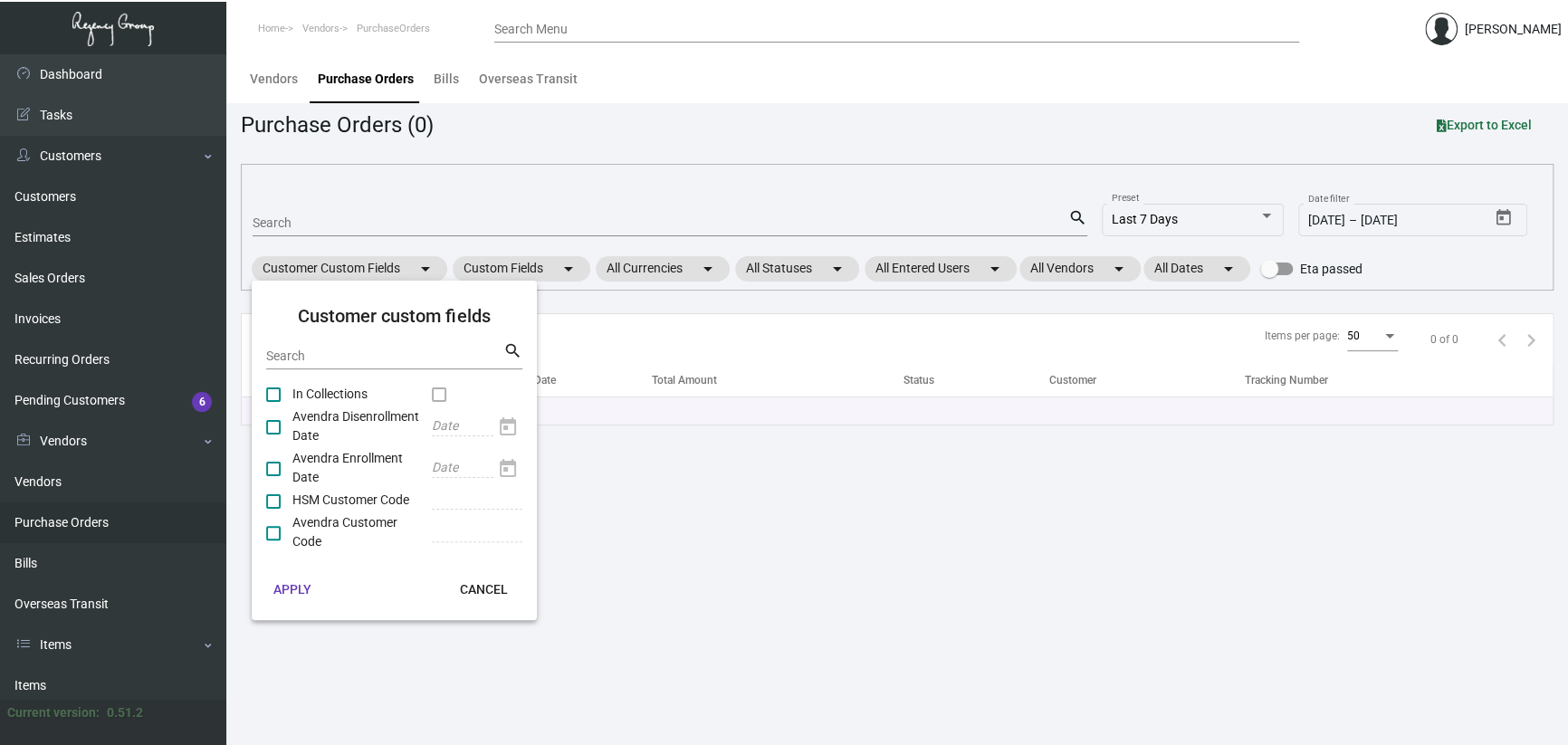
click at [769, 491] on div at bounding box center [784, 372] width 1568 height 745
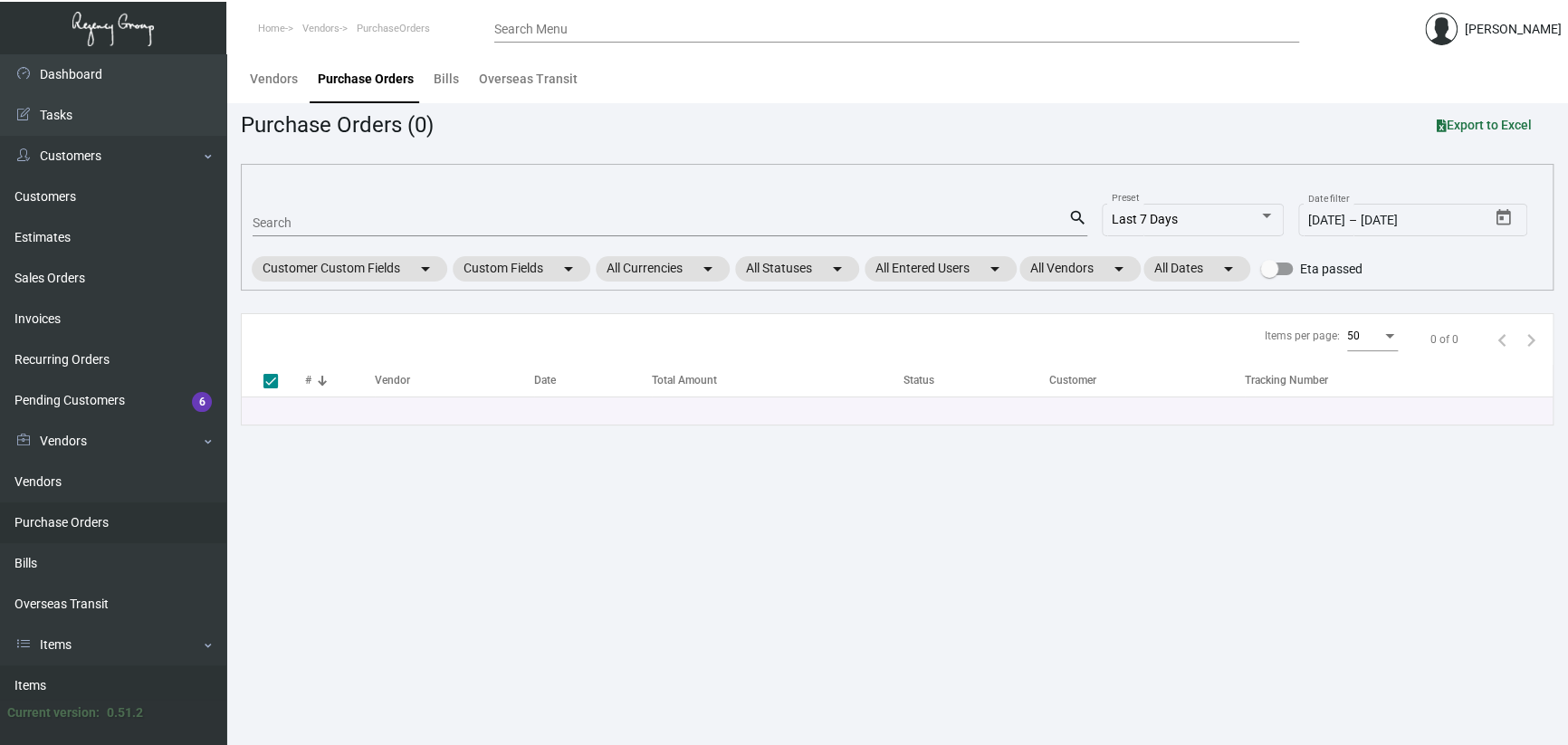
click at [34, 686] on link "Items" at bounding box center [113, 685] width 227 height 40
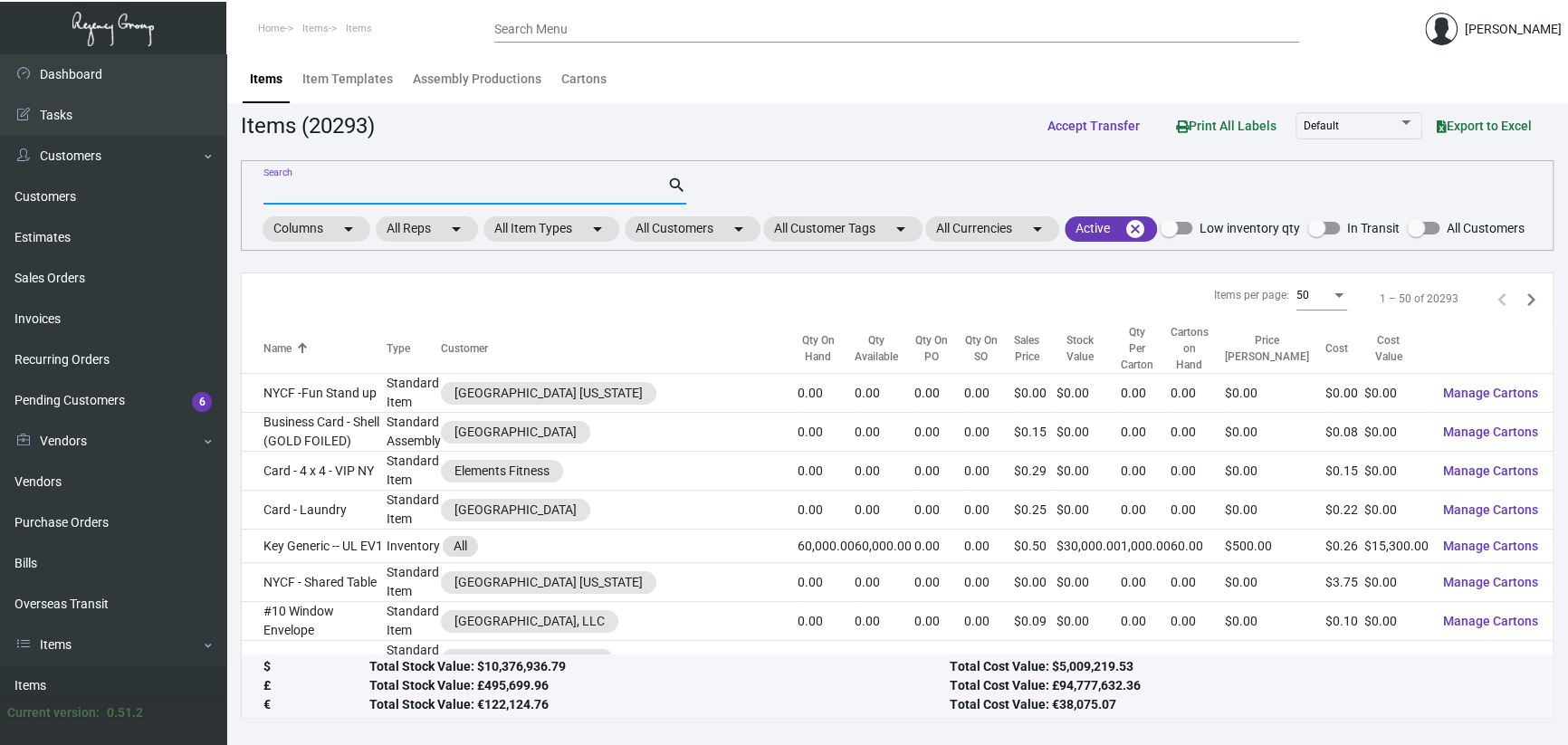
click at [393, 187] on input "Search" at bounding box center [465, 191] width 404 height 15
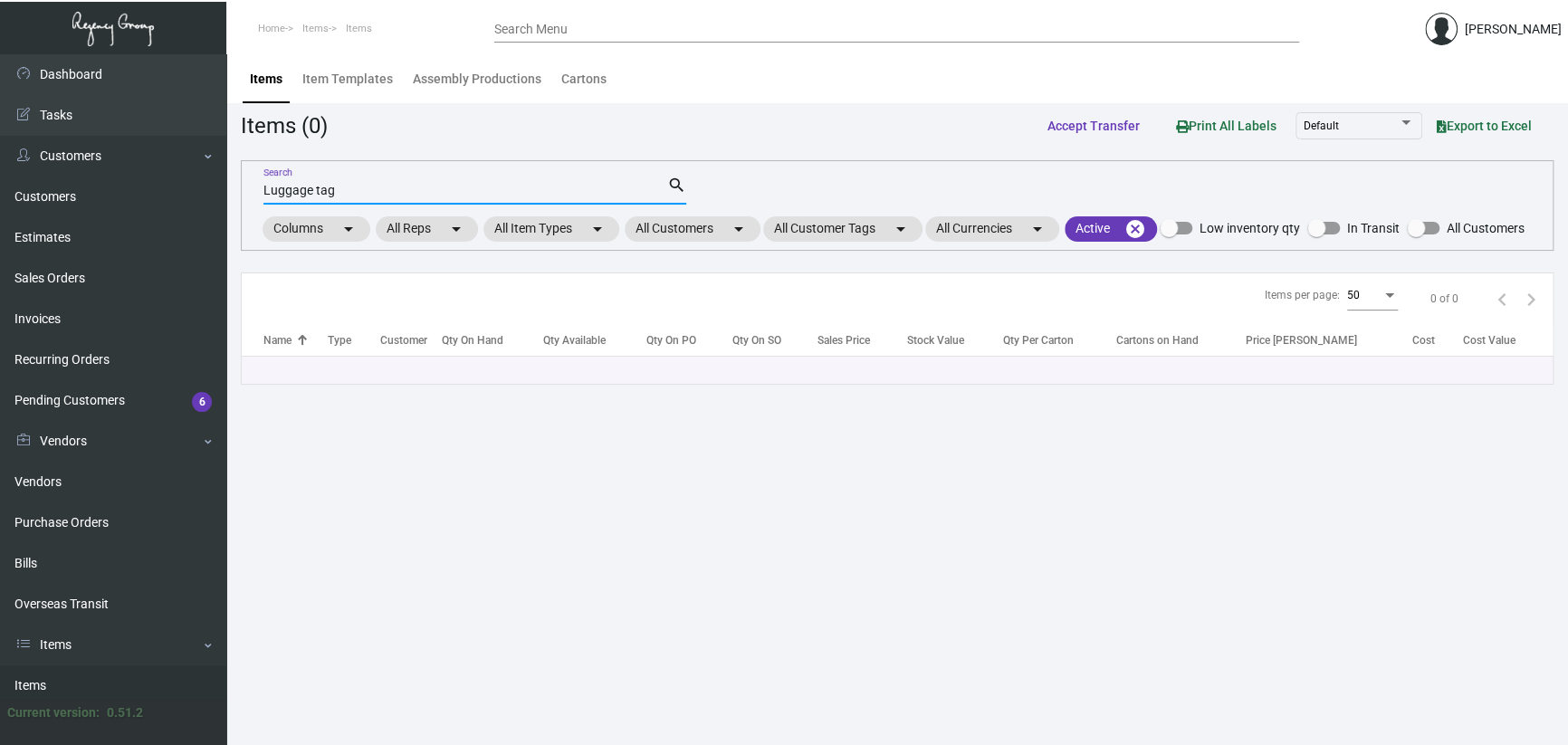
type input "Luggage tag"
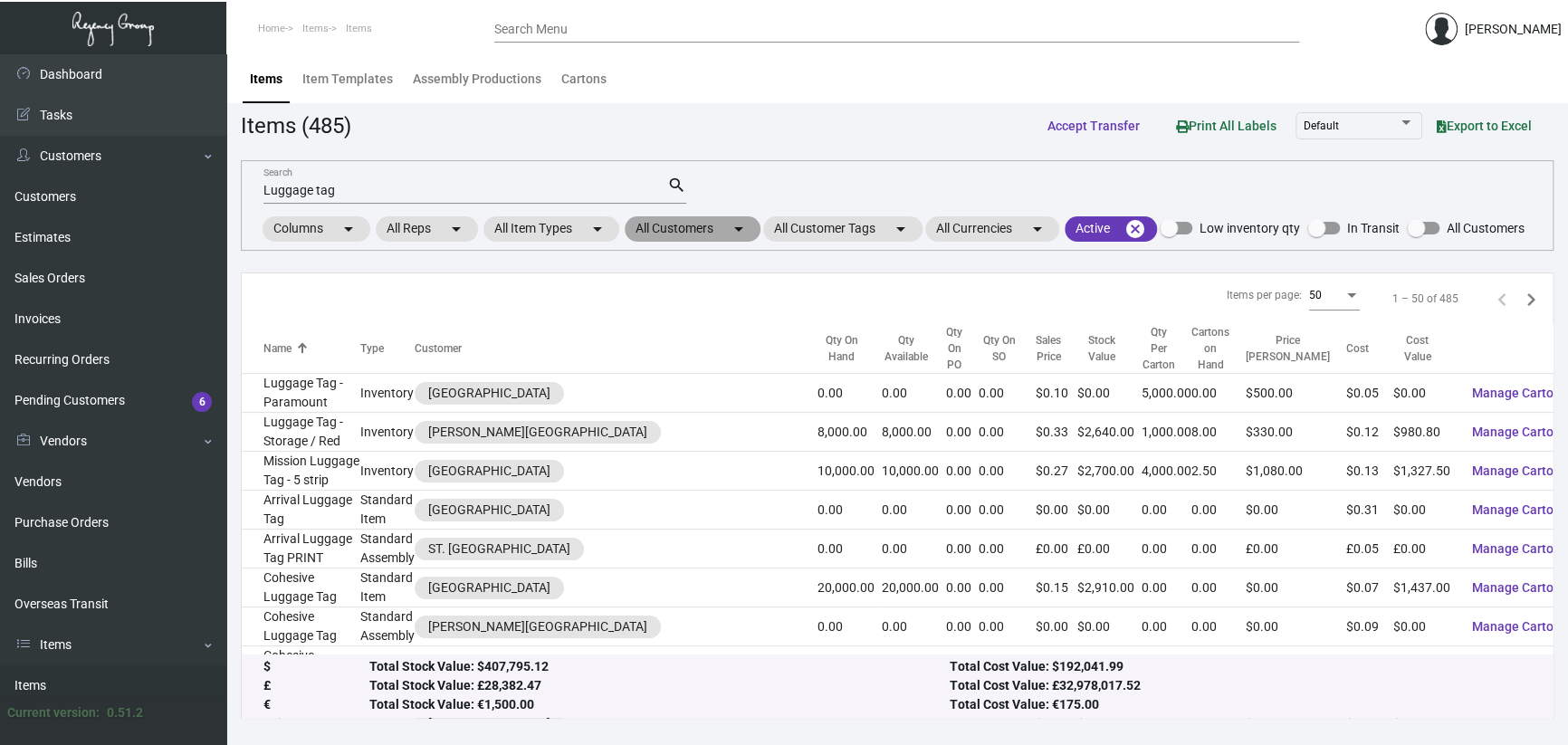
click at [696, 228] on mat-chip "All Customers arrow_drop_down" at bounding box center [693, 229] width 136 height 26
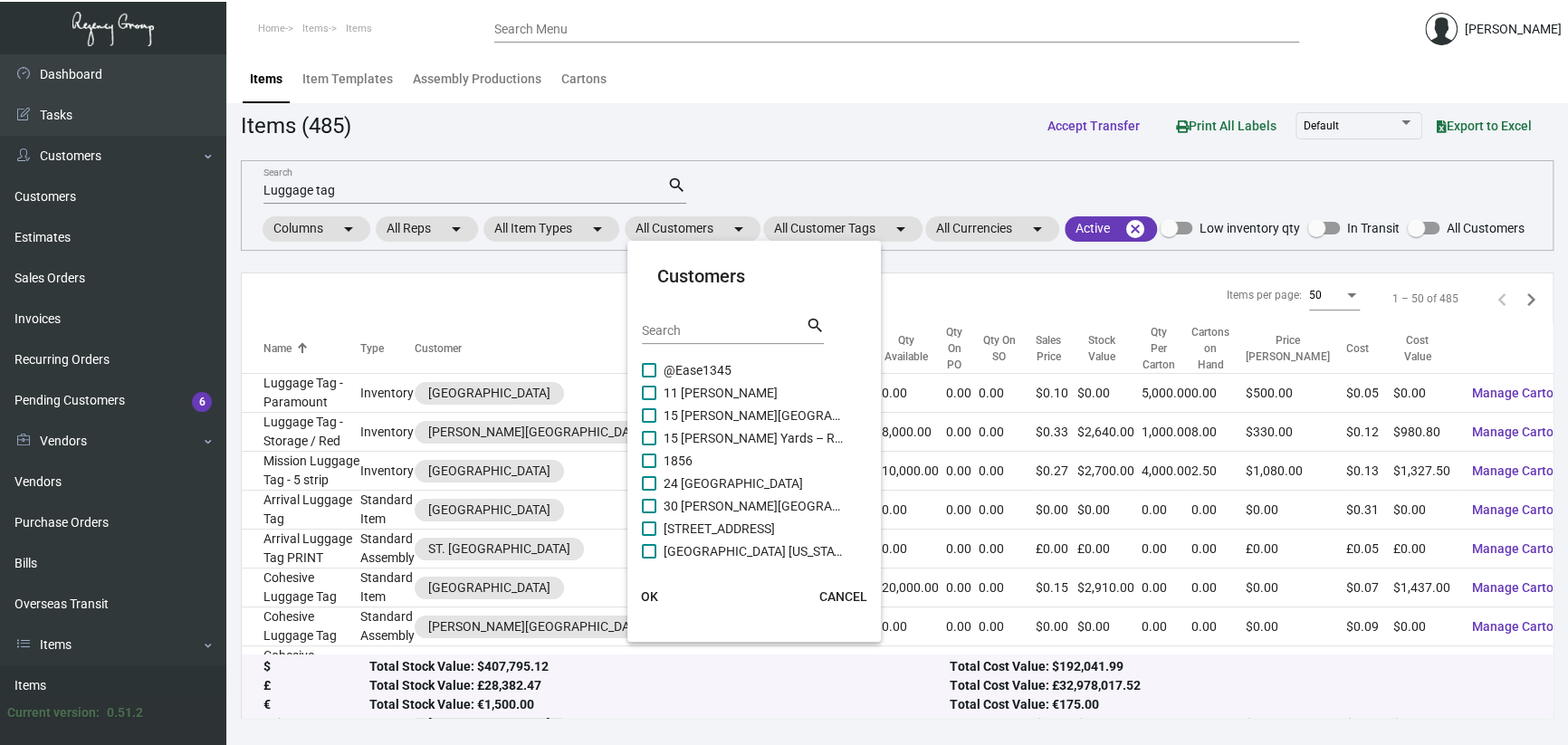
click at [751, 339] on div "Search" at bounding box center [724, 329] width 163 height 28
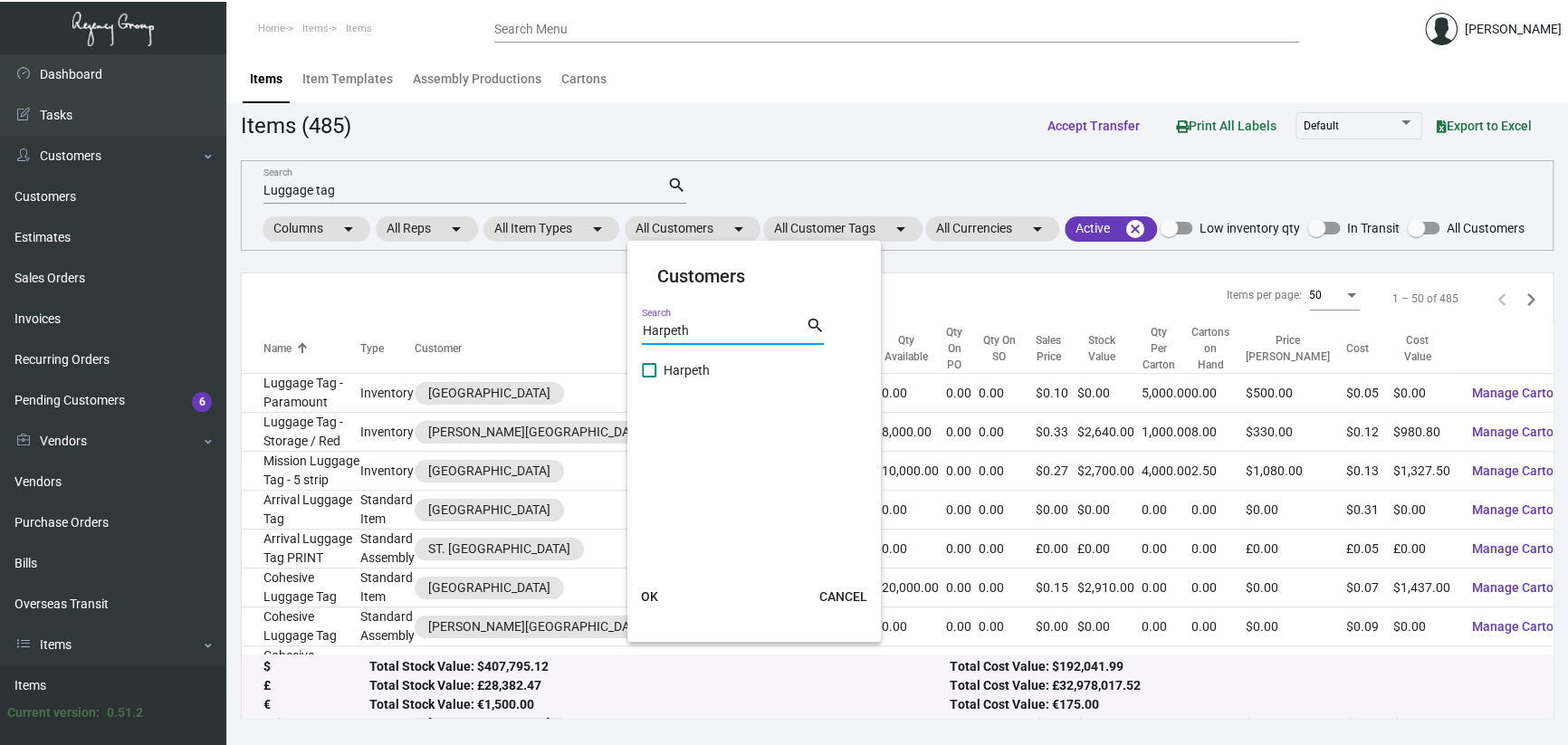
type input "Harpeth"
click at [697, 371] on span "Harpeth" at bounding box center [753, 371] width 181 height 22
click at [650, 377] on input "Harpeth" at bounding box center [649, 377] width 1 height 1
checkbox input "true"
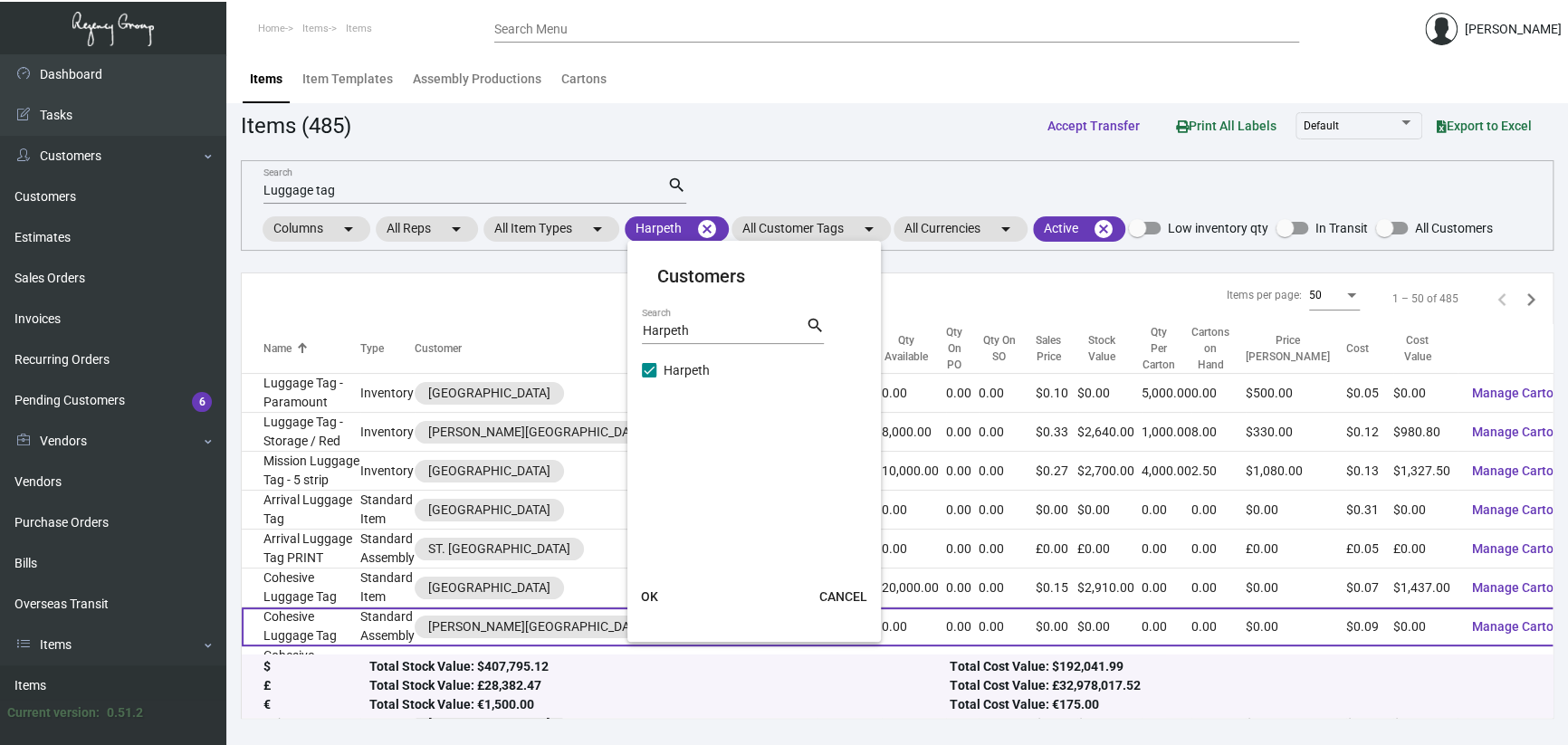
click at [649, 594] on span "OK" at bounding box center [650, 596] width 17 height 15
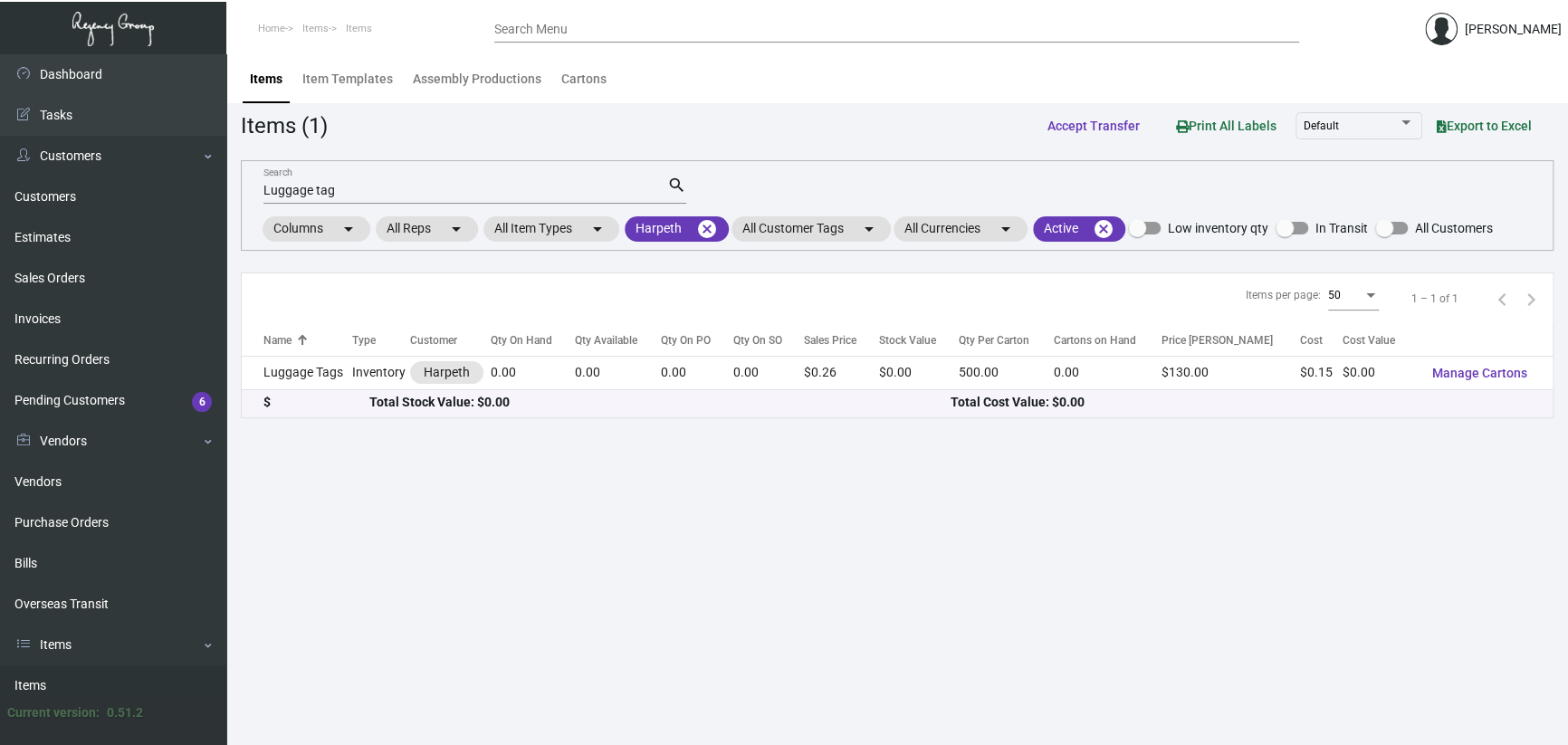
click at [595, 521] on main "Items Item Templates Assembly Productions Cartons Items (1) Accept Transfer Pri…" at bounding box center [897, 399] width 1341 height 691
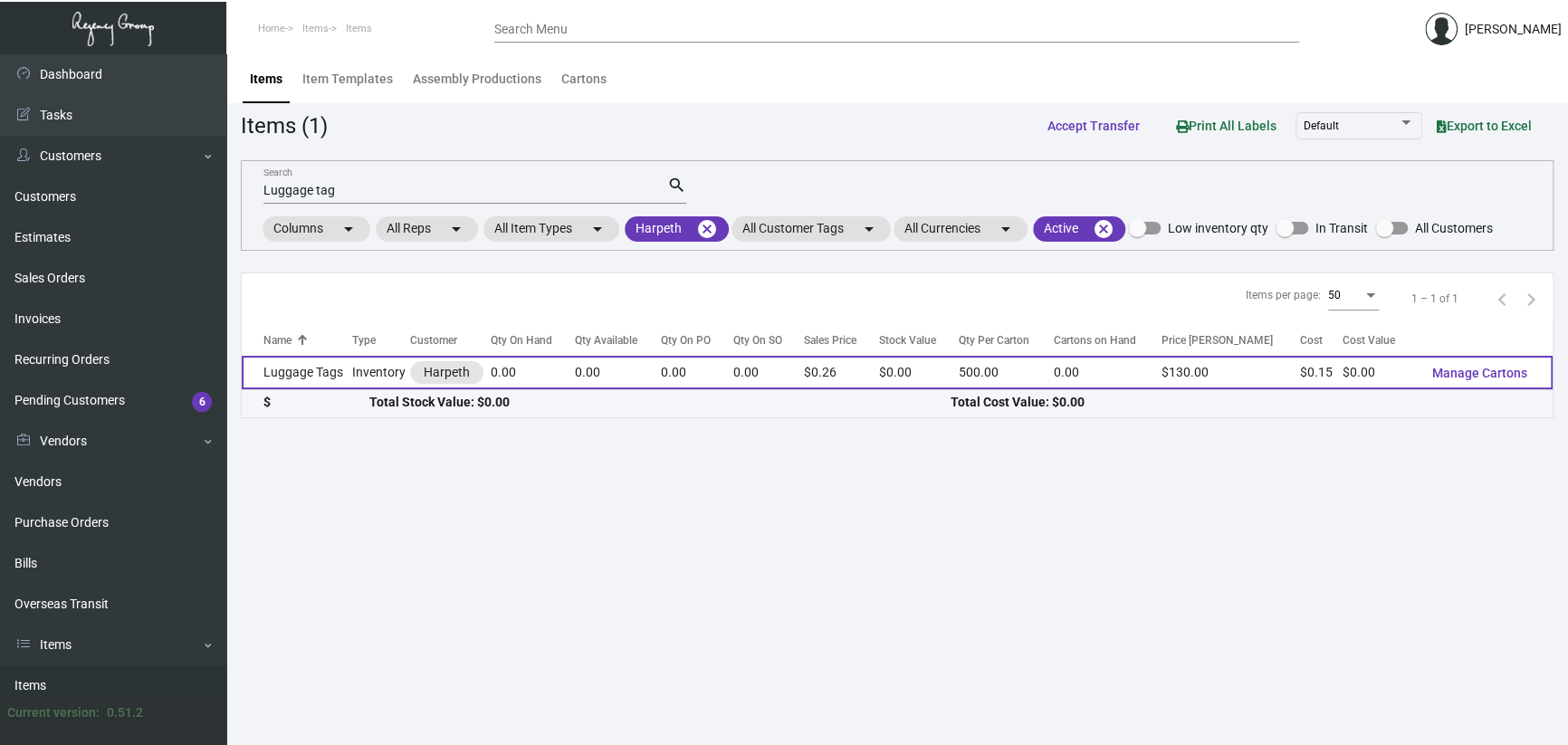
click at [553, 361] on td "0.00" at bounding box center [533, 372] width 85 height 34
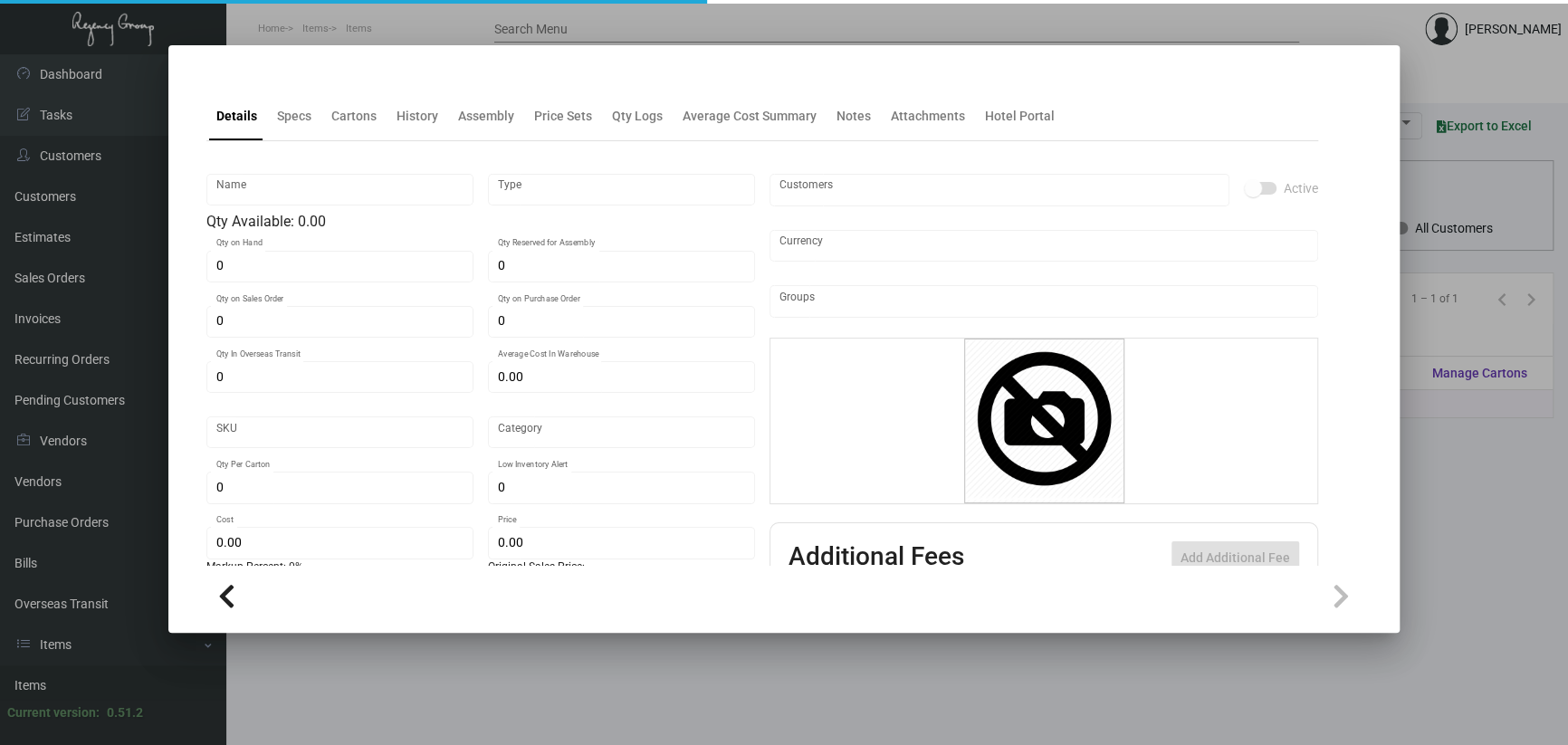
type input "Luggage Tags"
type input "Inventory"
type input "$ 0.00"
type input "Standard"
type input "500"
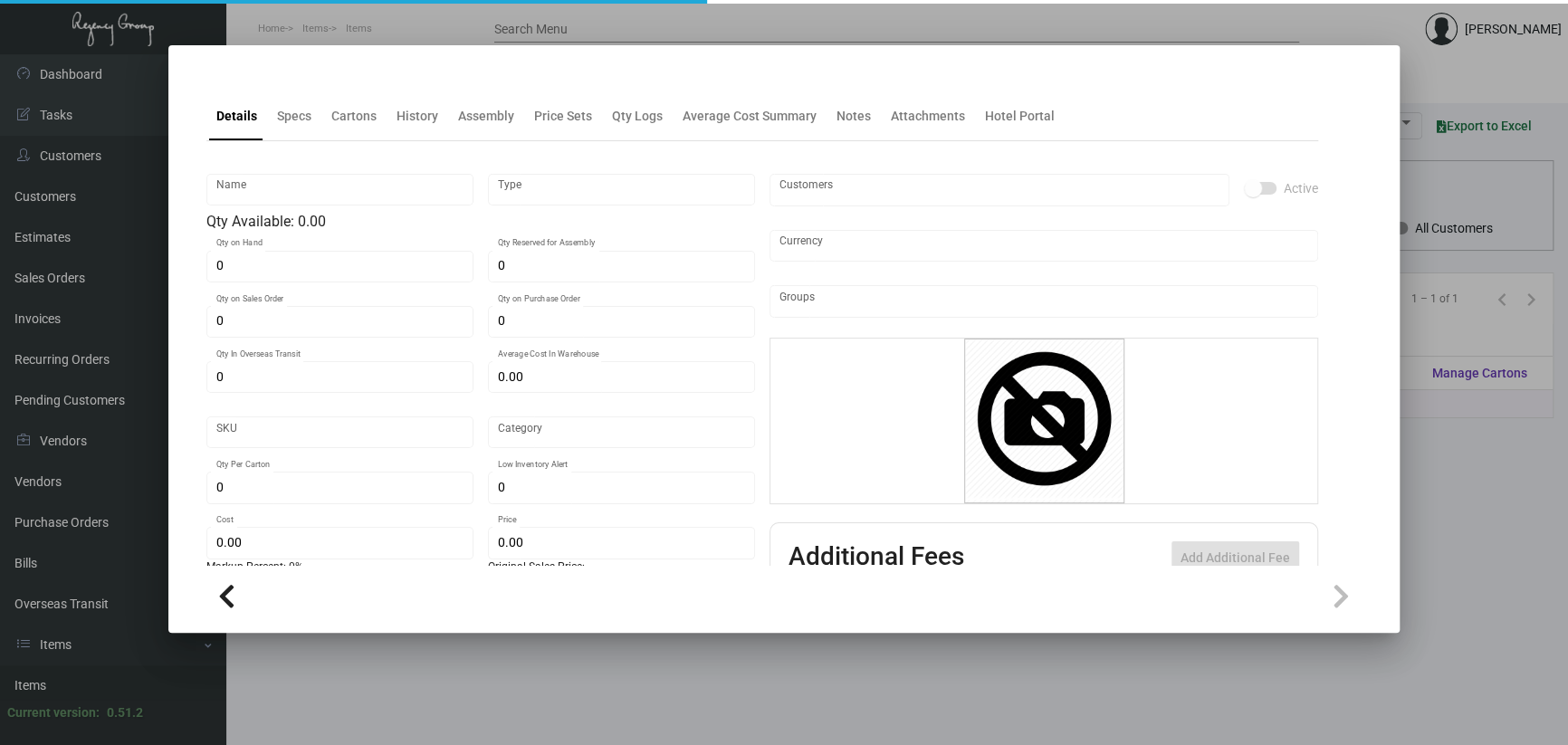
type input "1,500"
type input "$ 0.15"
type input "$ 0.26"
type textarea "Luggage Tags: Stock: Standard Tag Stock Size: 2.5x11 Printing: 2/0 with black n…"
checkbox input "true"
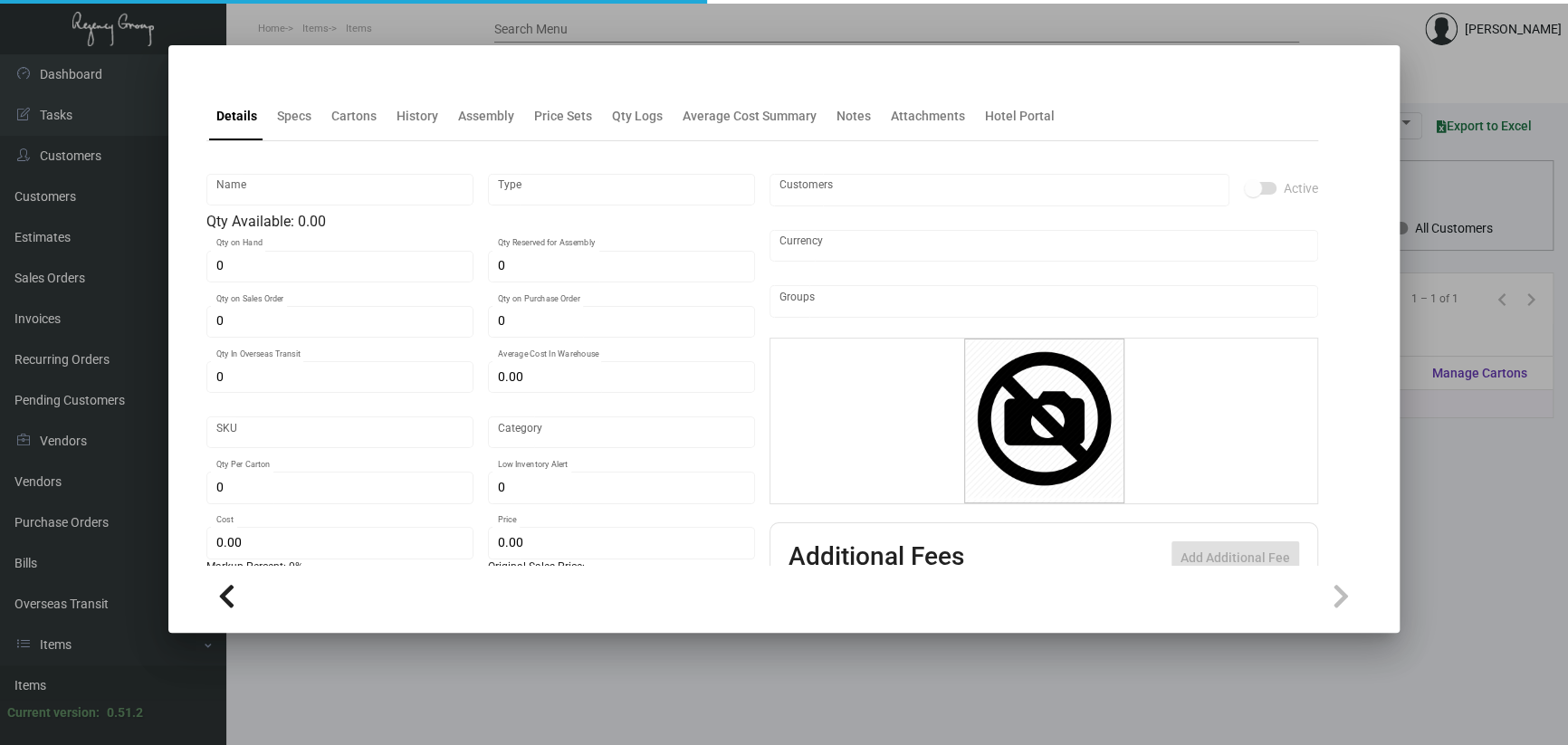
checkbox input "true"
type input "United States Dollar $"
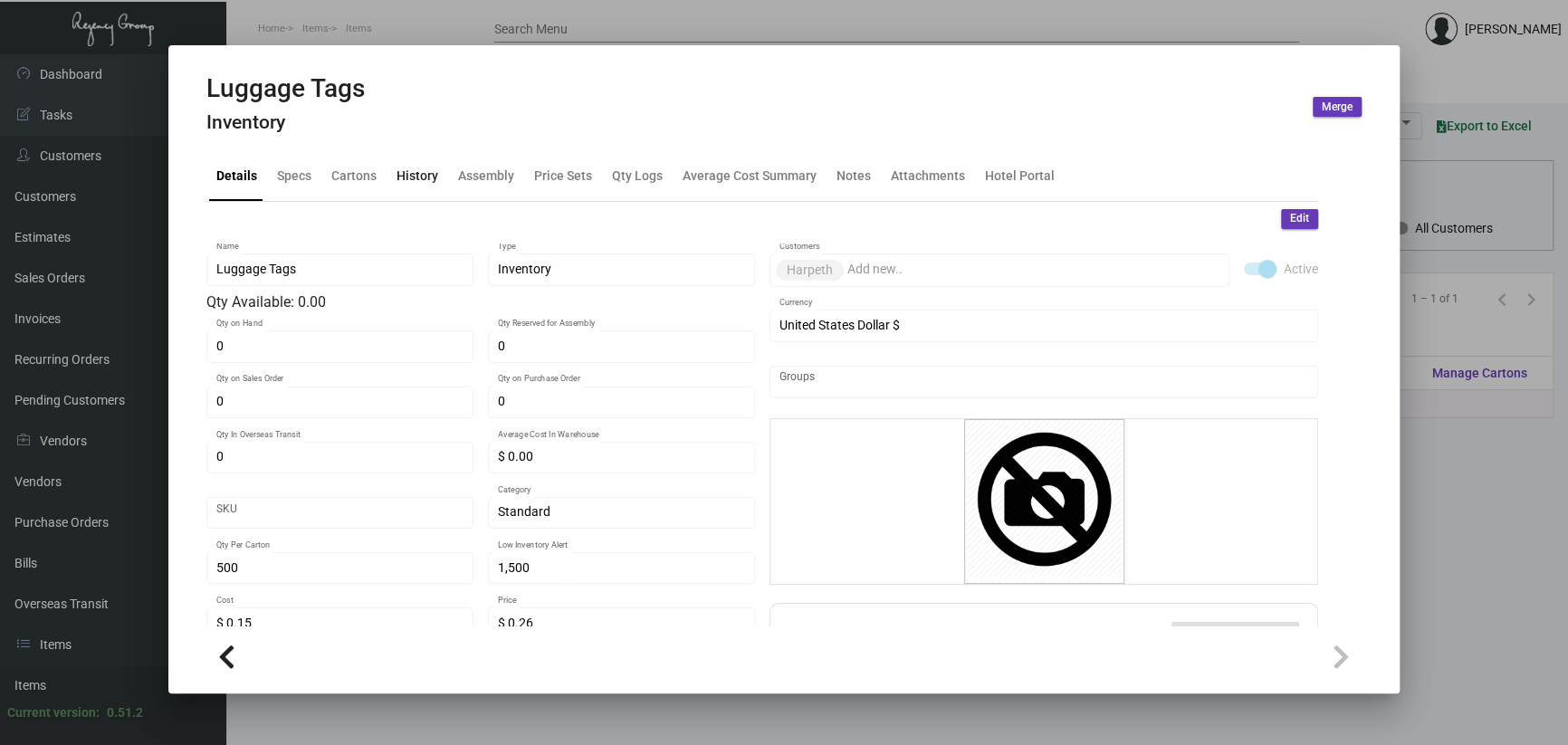
click at [398, 176] on div "History" at bounding box center [417, 176] width 41 height 19
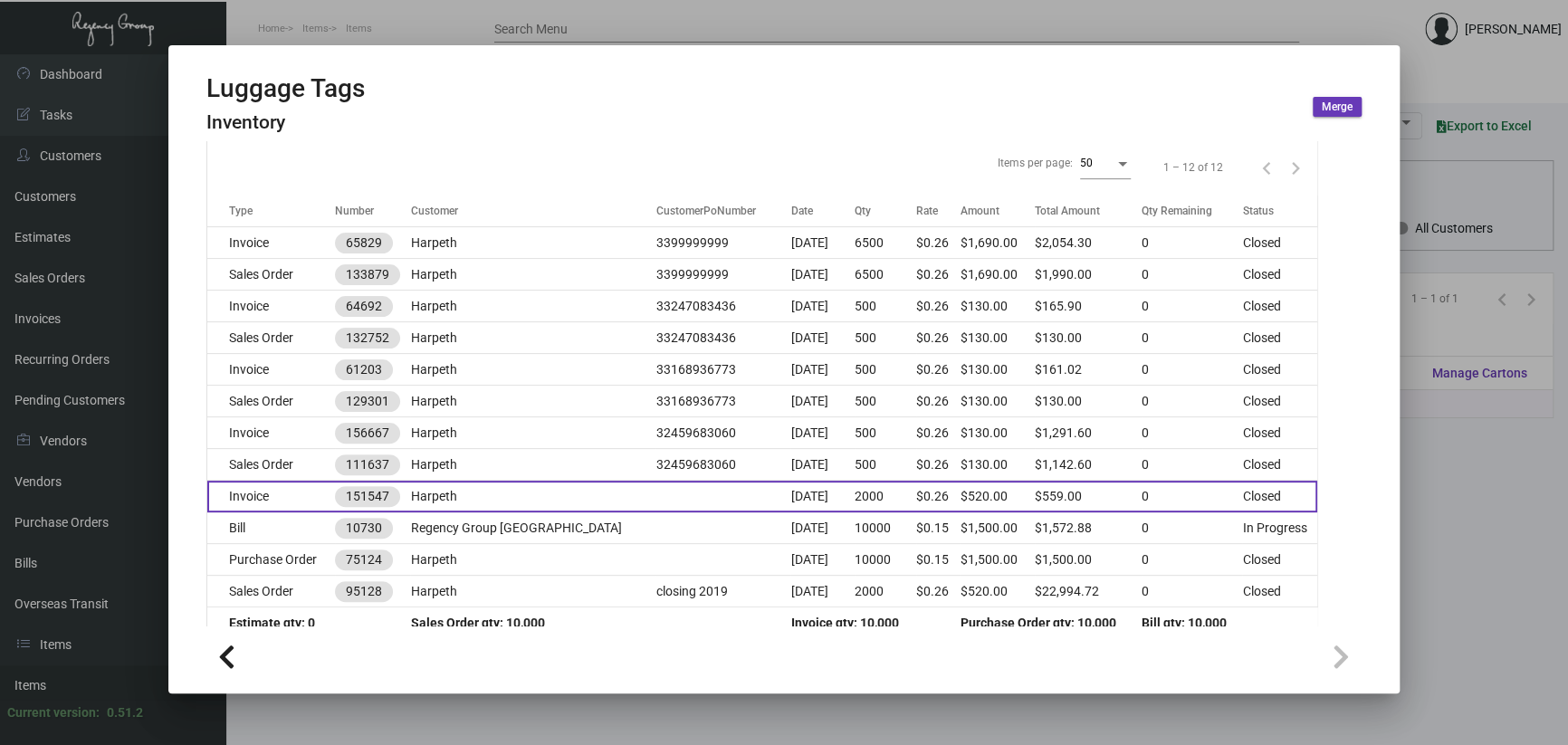
scroll to position [255, 0]
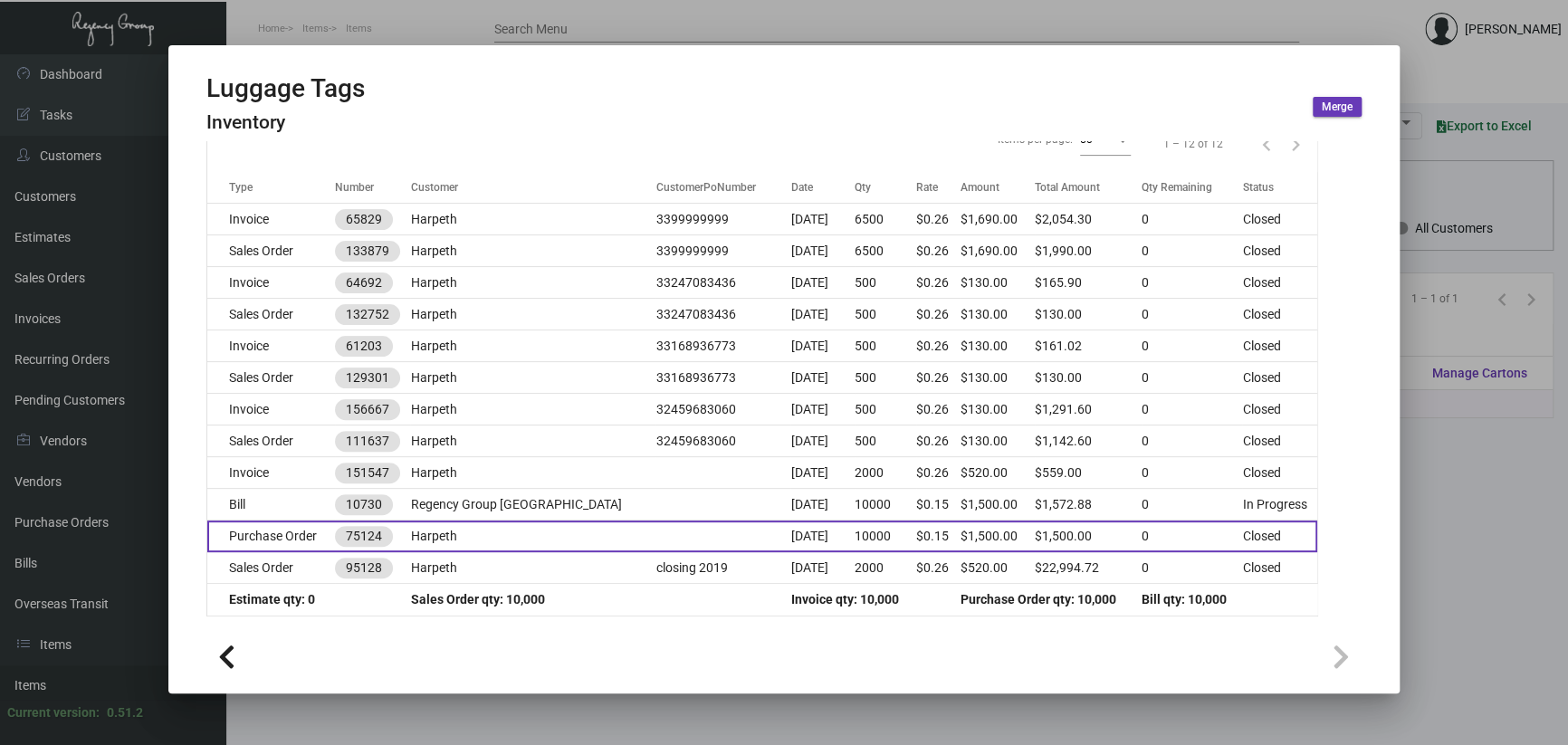
click at [655, 523] on td at bounding box center [722, 536] width 135 height 32
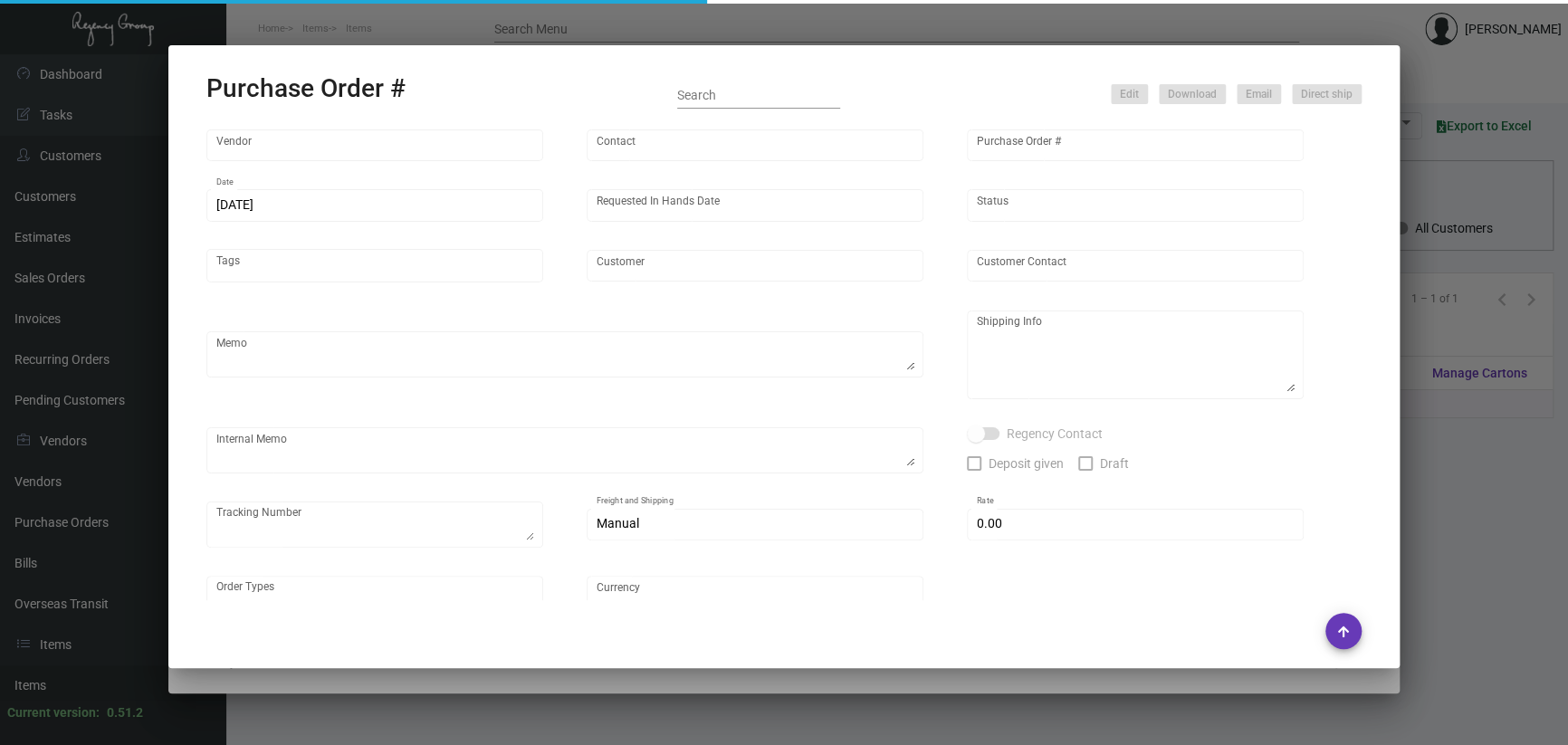
type input "[PERSON_NAME] Tag & Label"
type input "[PERSON_NAME] ([PERSON_NAME]) [PERSON_NAME]"
type input "75124"
type input "[DATE]"
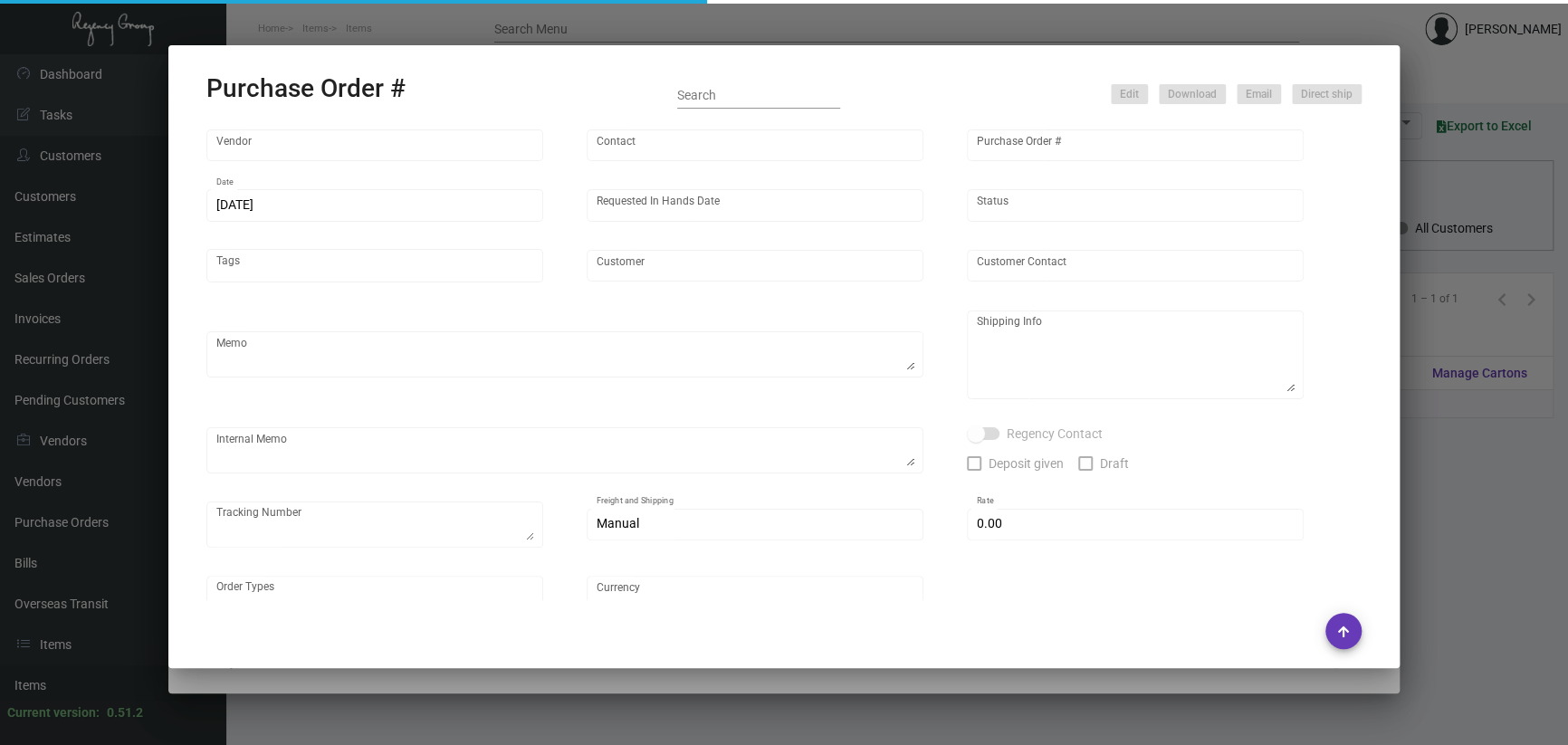
type input "Harpeth"
type input "[PERSON_NAME]"
type textarea "split ship"
type input "$ 0.00"
type input "United States Dollar $"
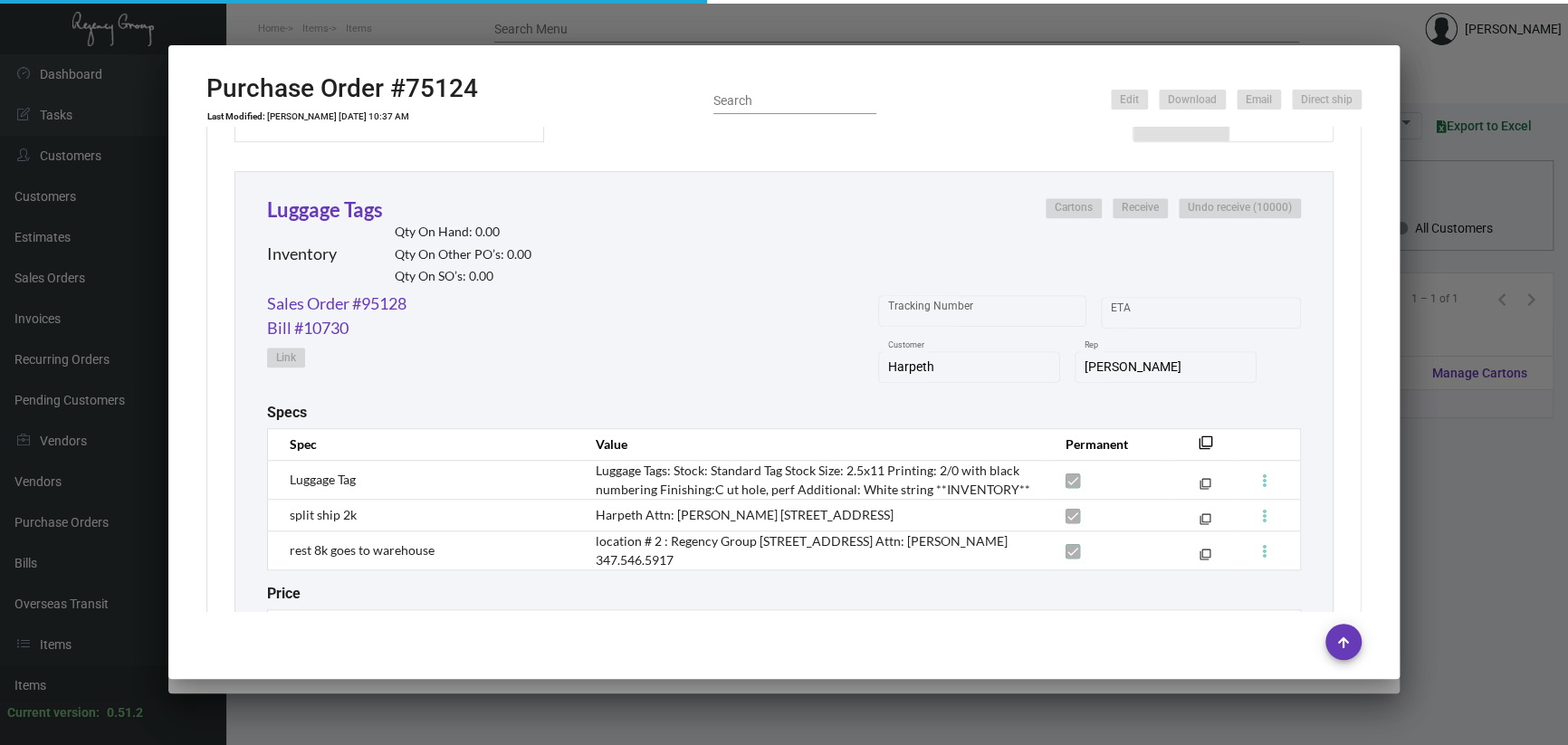
scroll to position [559, 0]
